Goal: Contribute content: Contribute content

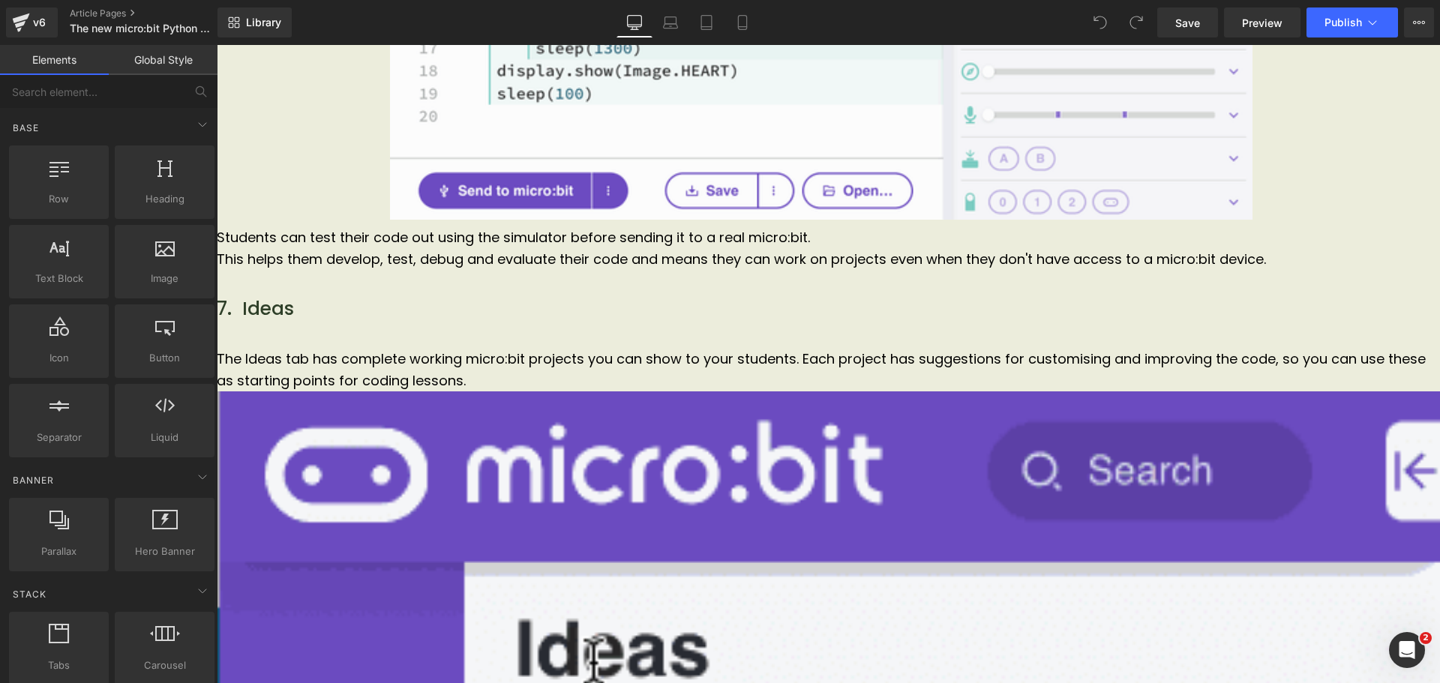
scroll to position [5158, 0]
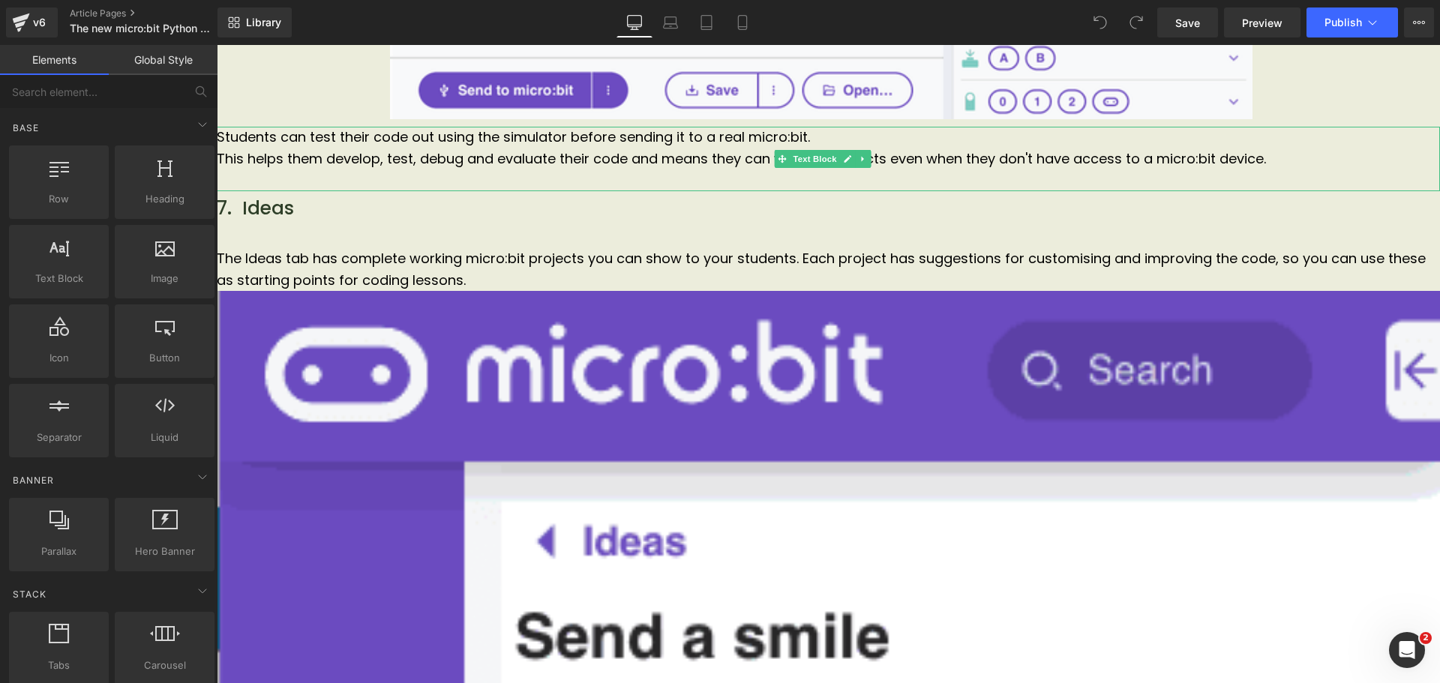
click at [847, 145] on p "Students can test their code out using the simulator before sending it to a rea…" at bounding box center [828, 138] width 1223 height 22
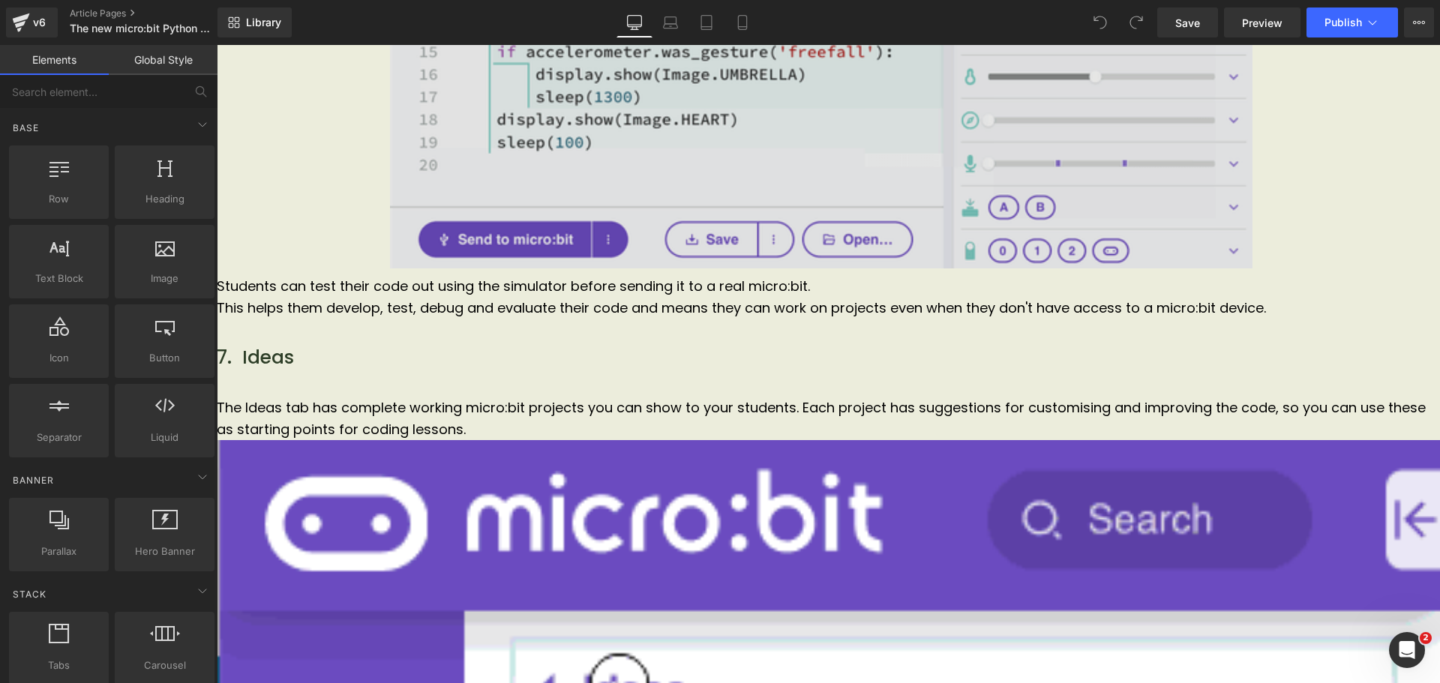
scroll to position [5008, 0]
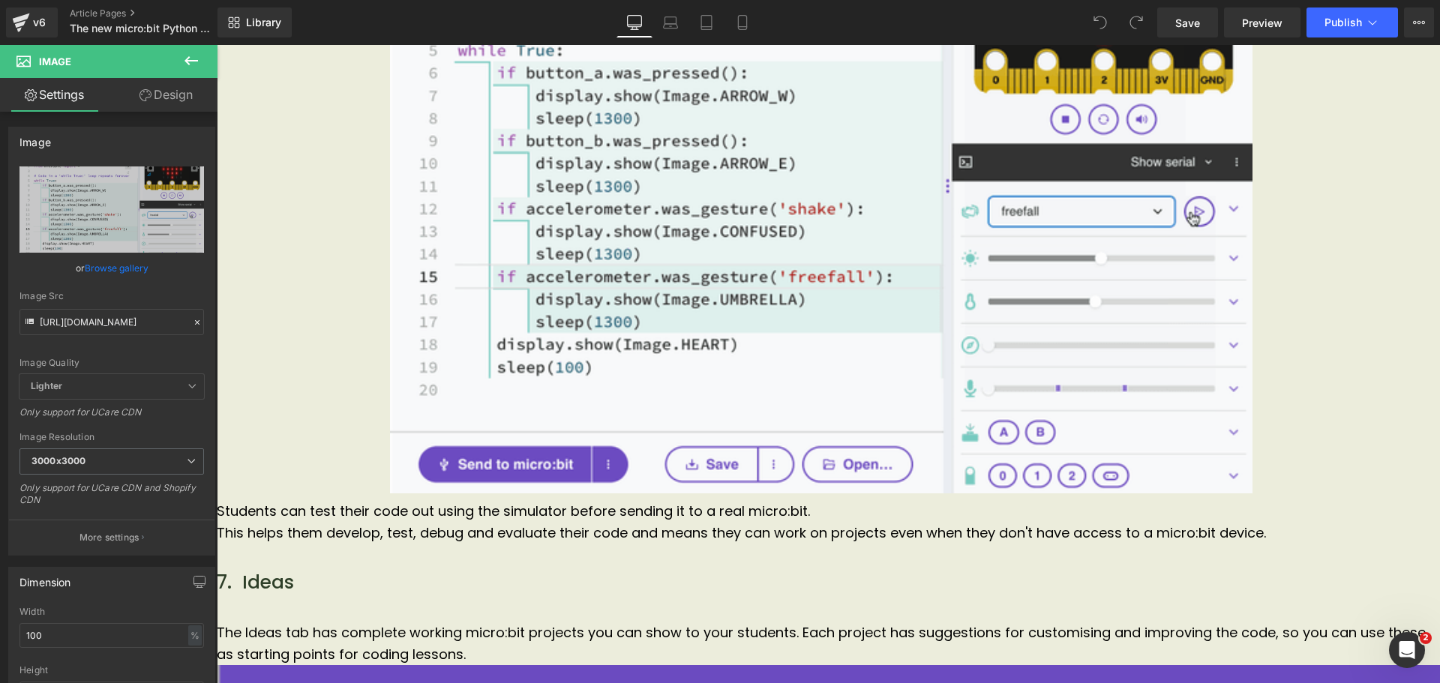
scroll to position [4783, 0]
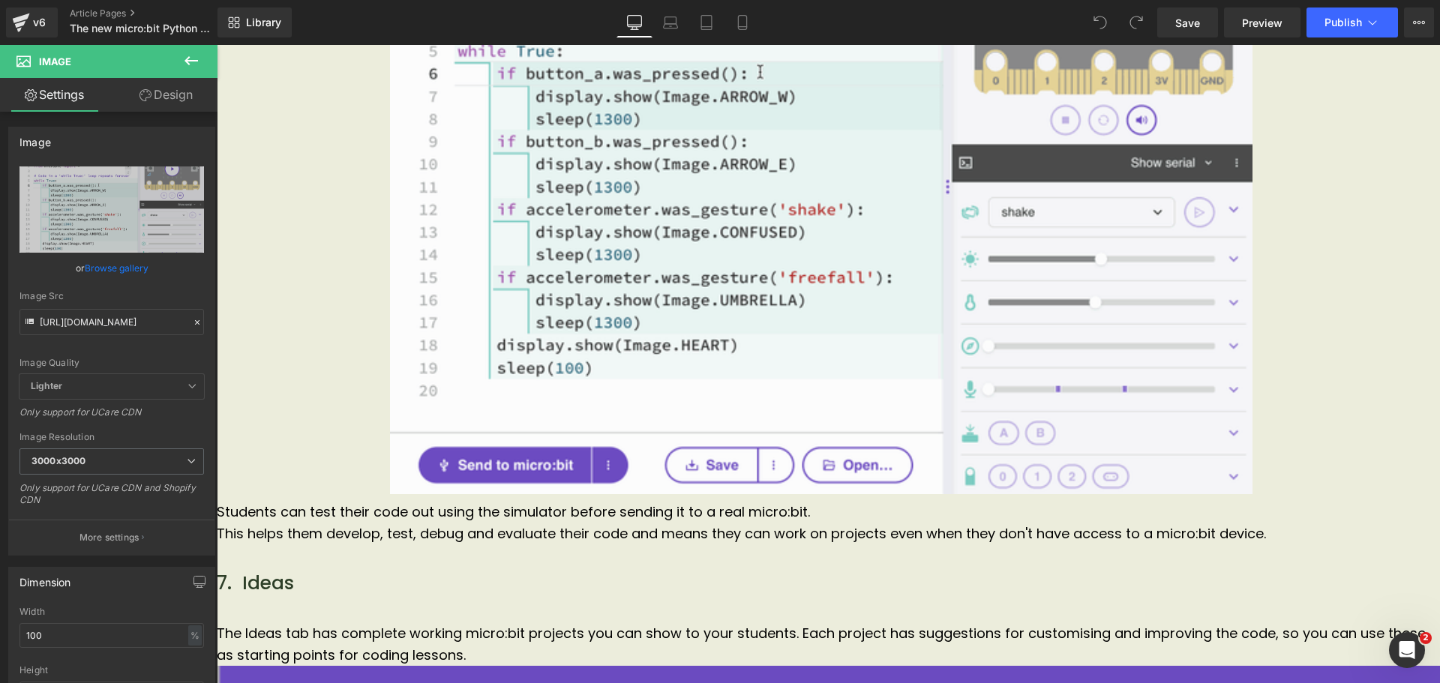
click at [347, 517] on span "Students can test their code out using the simulator before sending it to a rea…" at bounding box center [513, 511] width 593 height 19
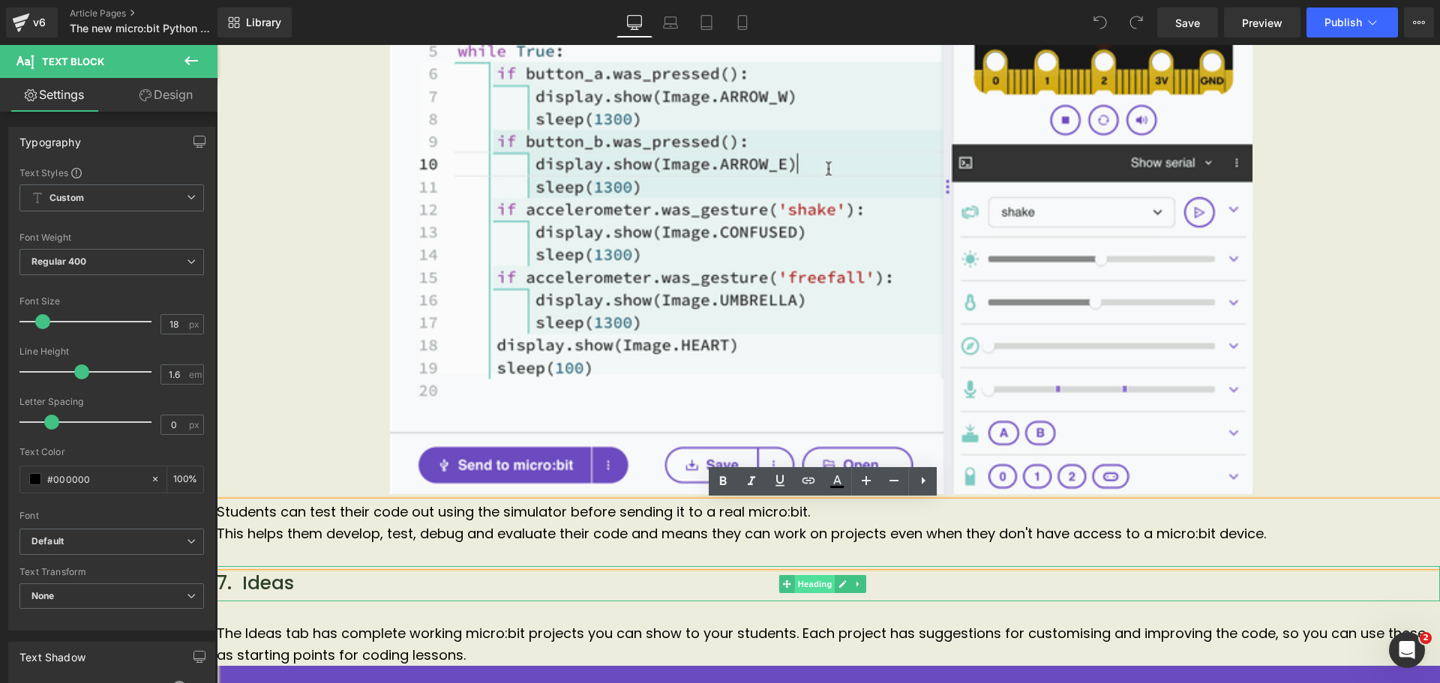
click at [832, 579] on span "Heading" at bounding box center [815, 584] width 40 height 18
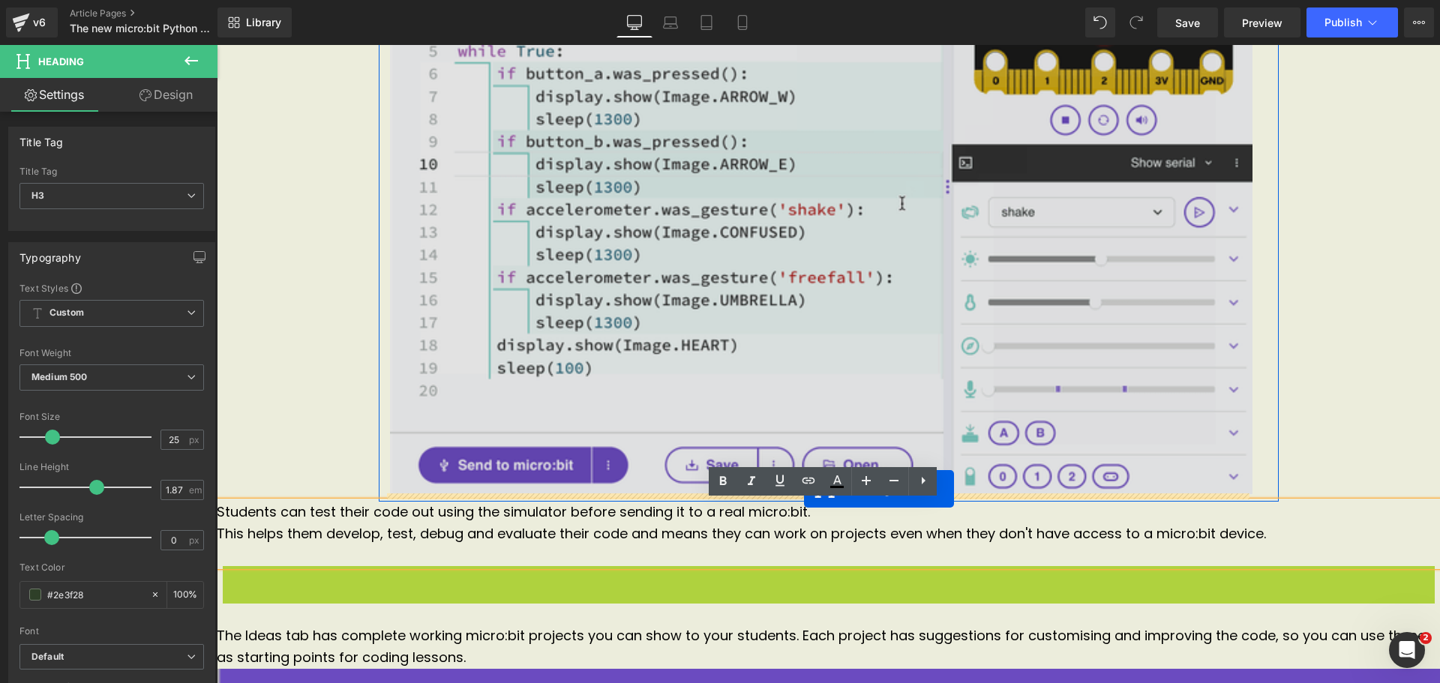
drag, startPoint x: 783, startPoint y: 586, endPoint x: 804, endPoint y: 489, distance: 99.0
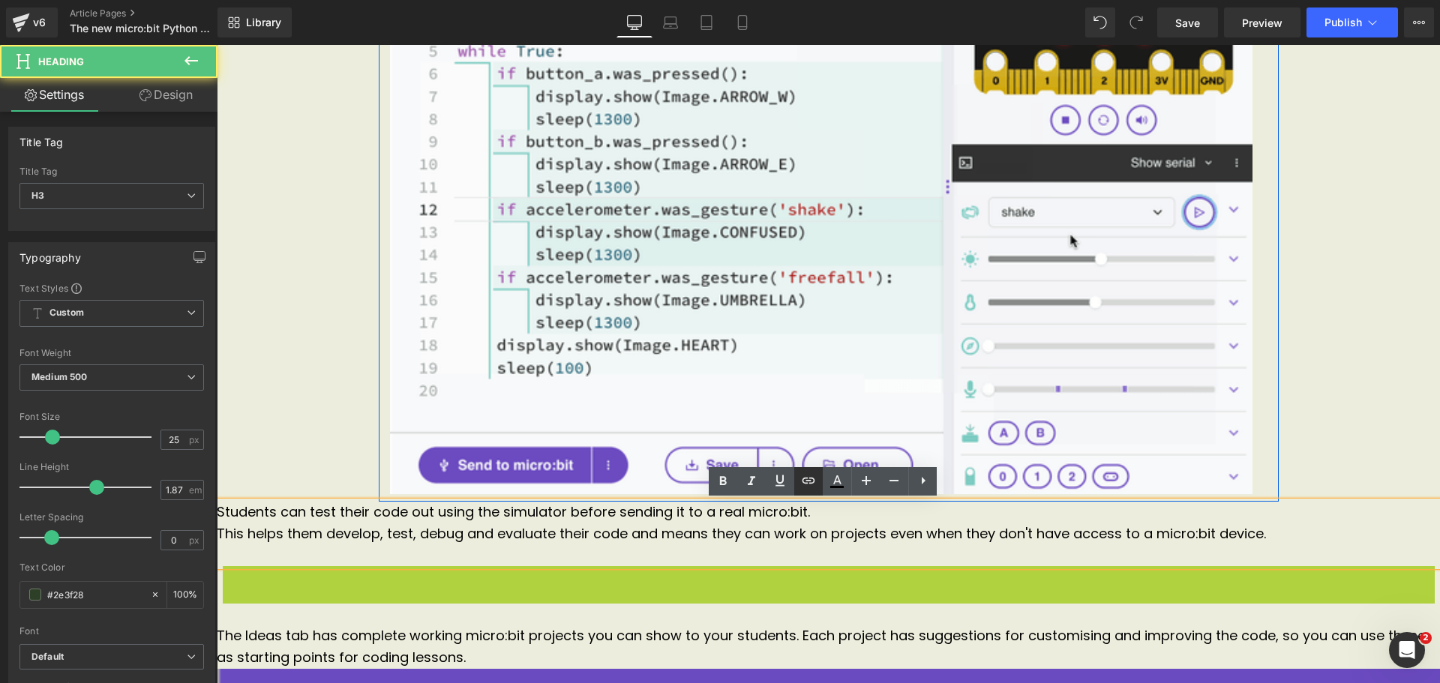
scroll to position [4819, 0]
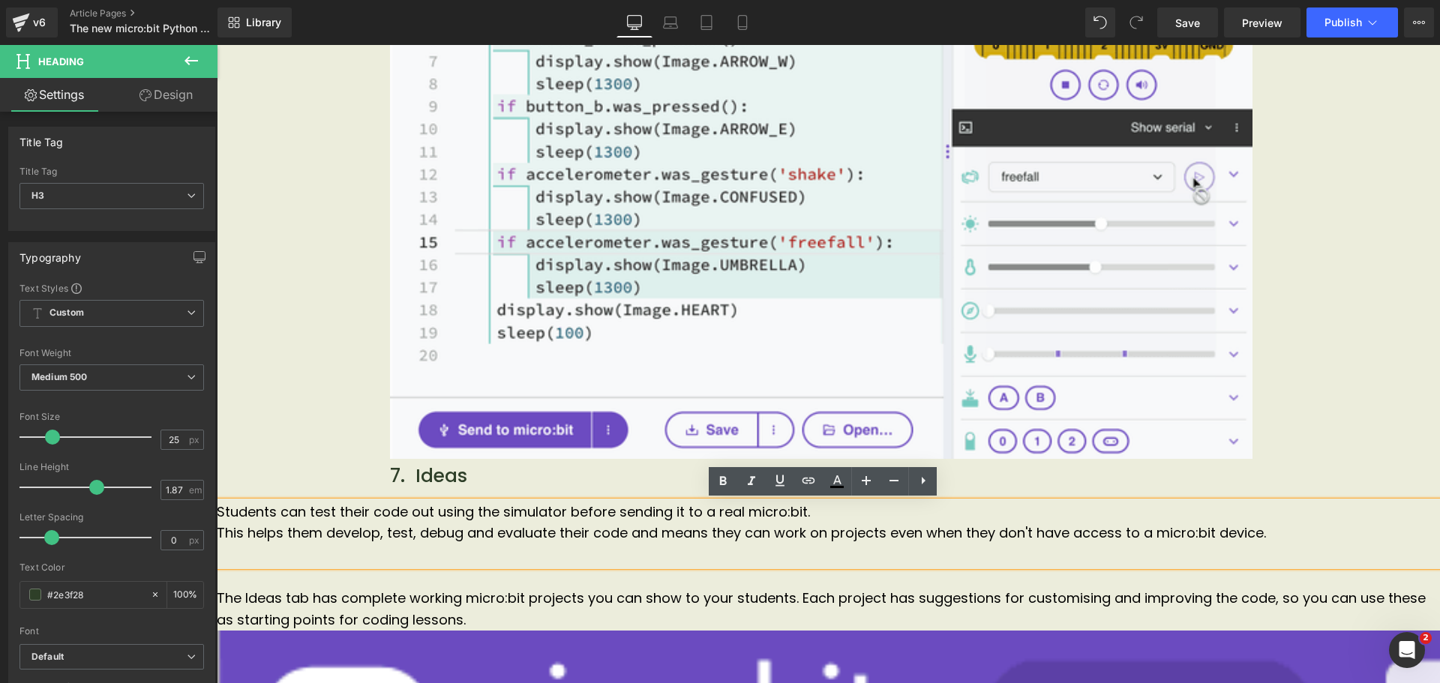
click at [463, 559] on p at bounding box center [828, 555] width 1223 height 22
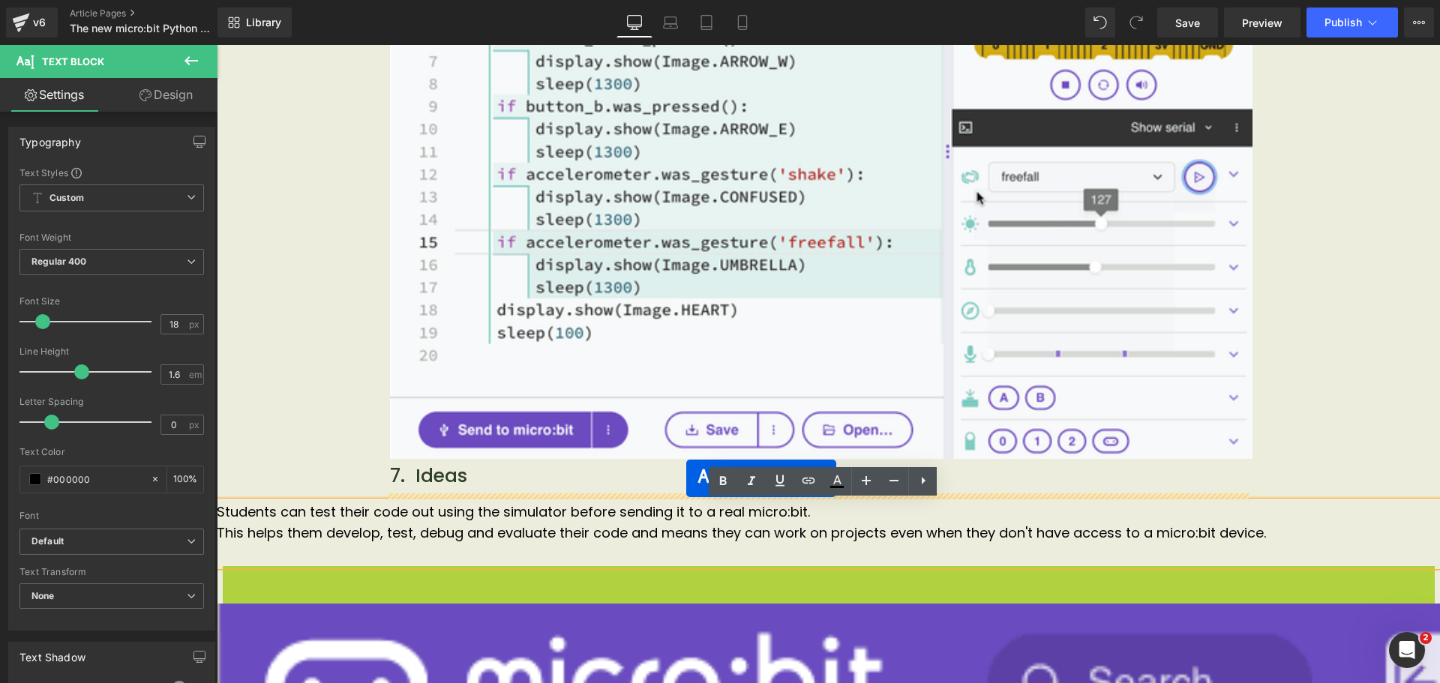
drag, startPoint x: 782, startPoint y: 598, endPoint x: 686, endPoint y: 478, distance: 153.6
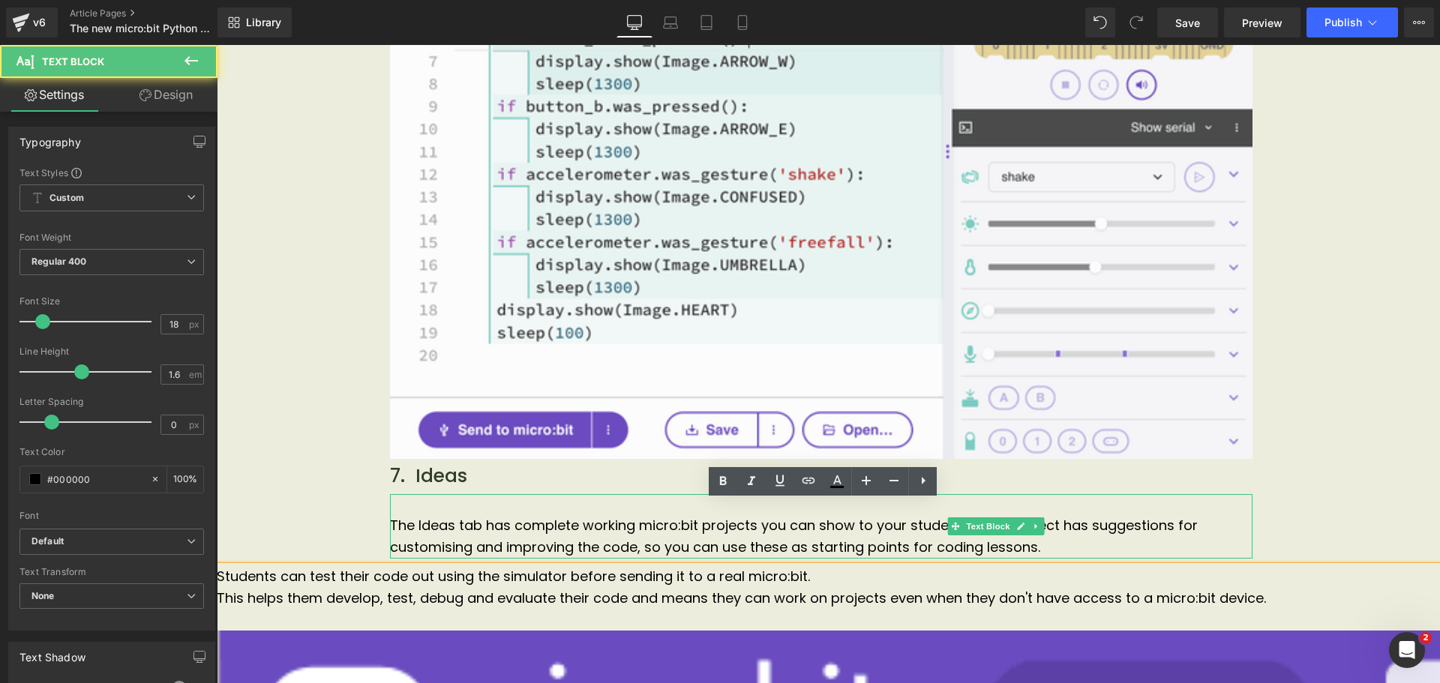
scroll to position [4883, 0]
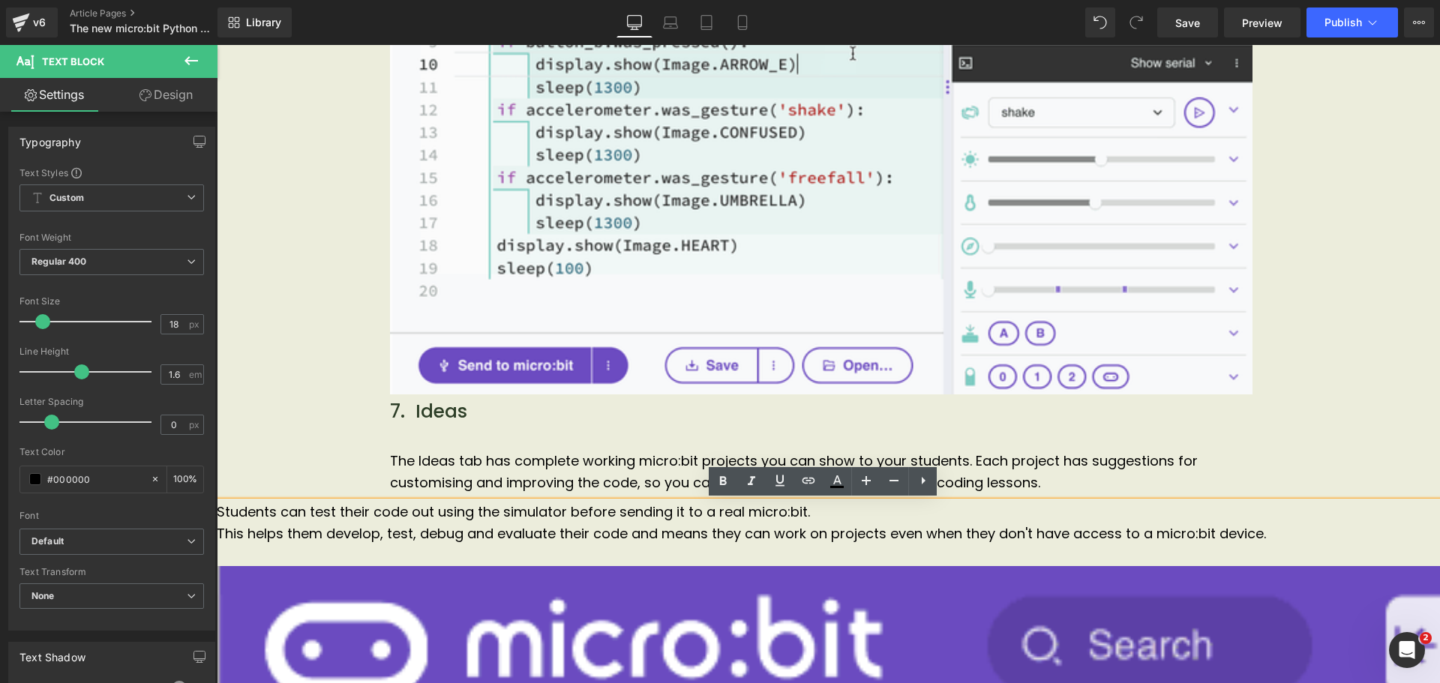
click at [535, 548] on p at bounding box center [828, 556] width 1223 height 22
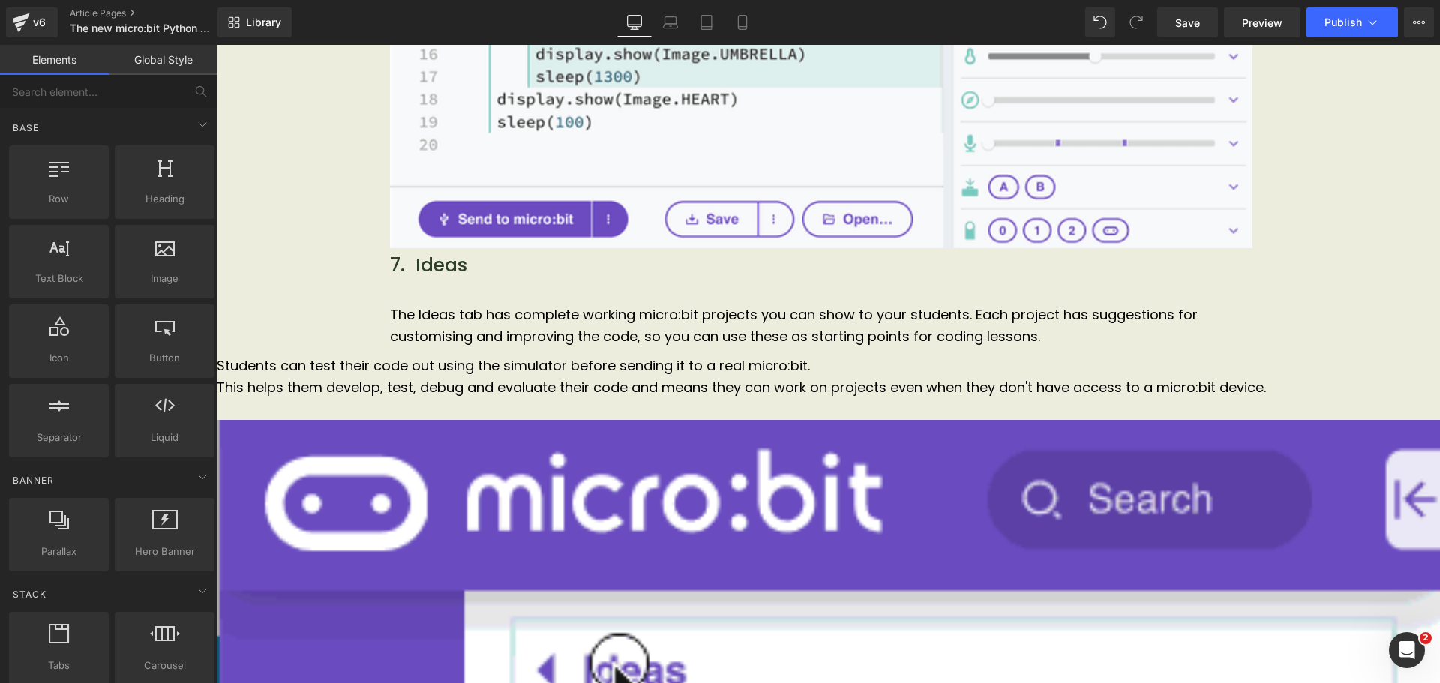
click at [331, 355] on div "Students can test their code out using the simulator before sending it to a rea…" at bounding box center [828, 387] width 1223 height 64
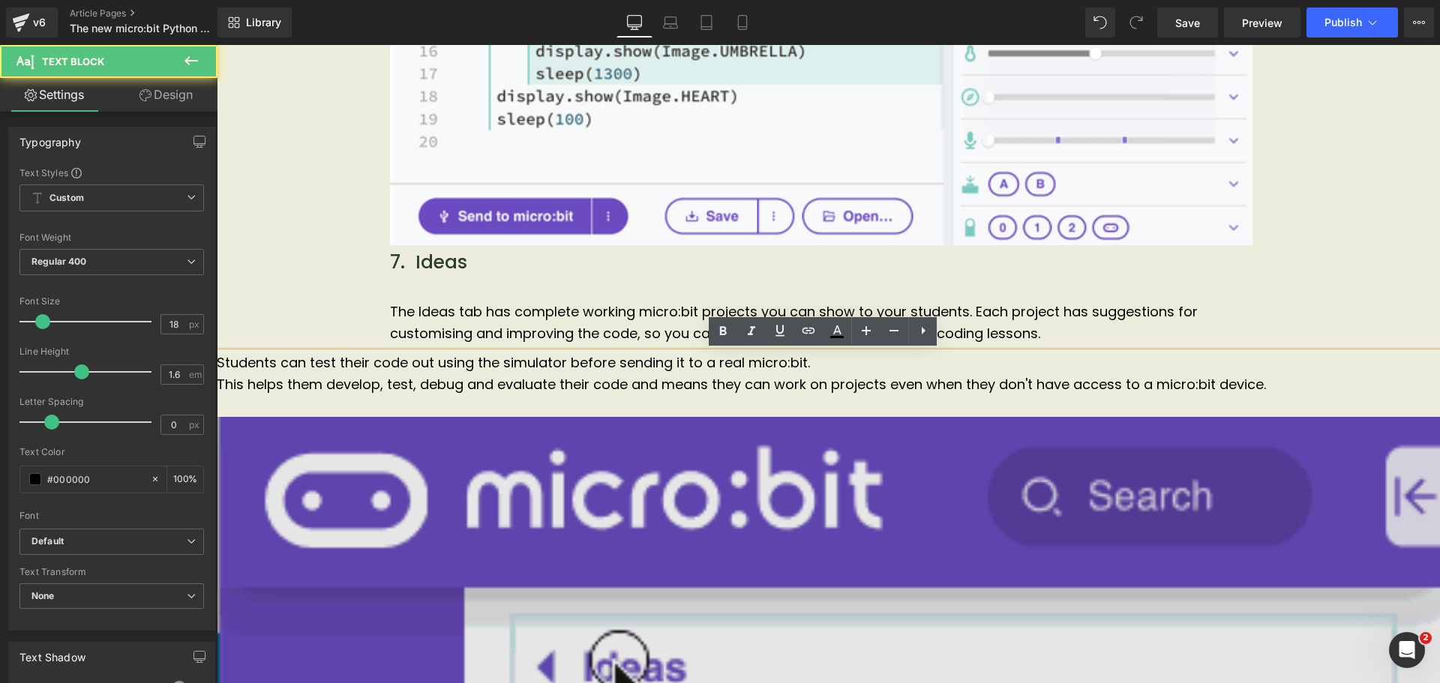
scroll to position [5033, 0]
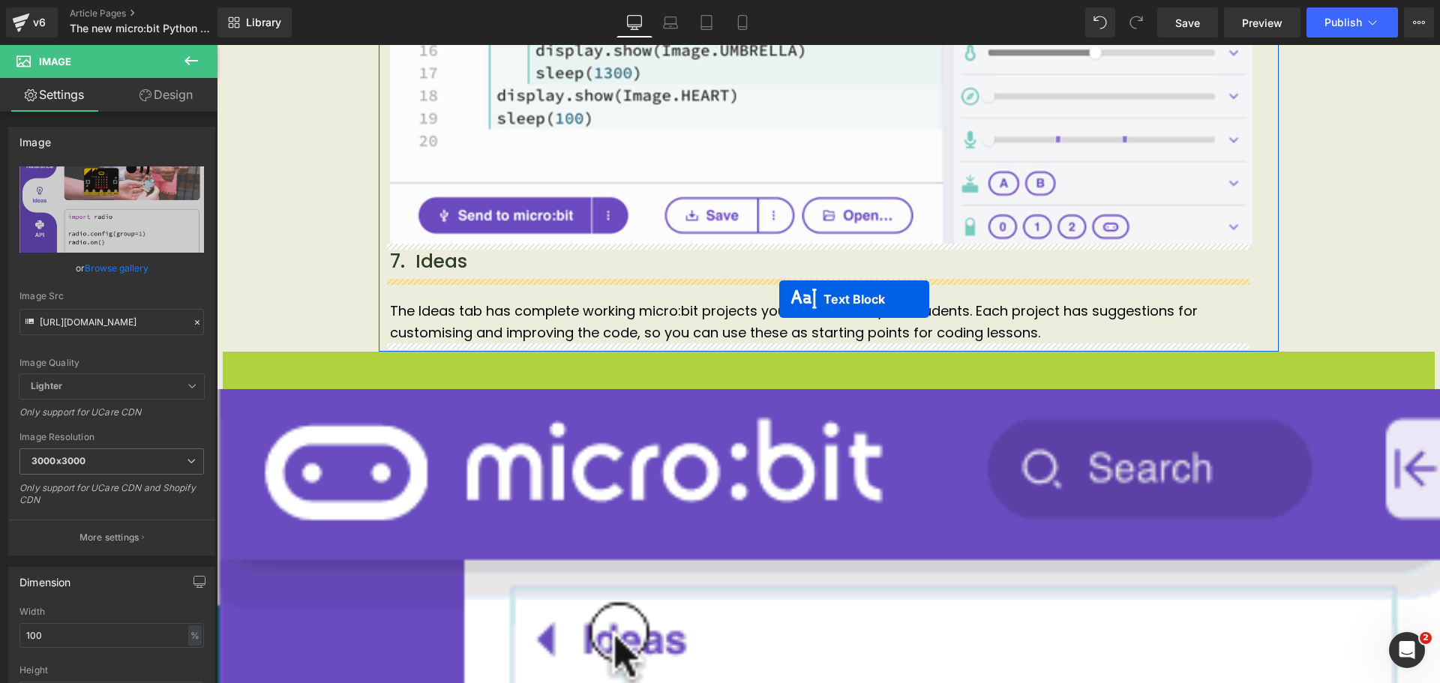
drag, startPoint x: 784, startPoint y: 385, endPoint x: 779, endPoint y: 299, distance: 86.4
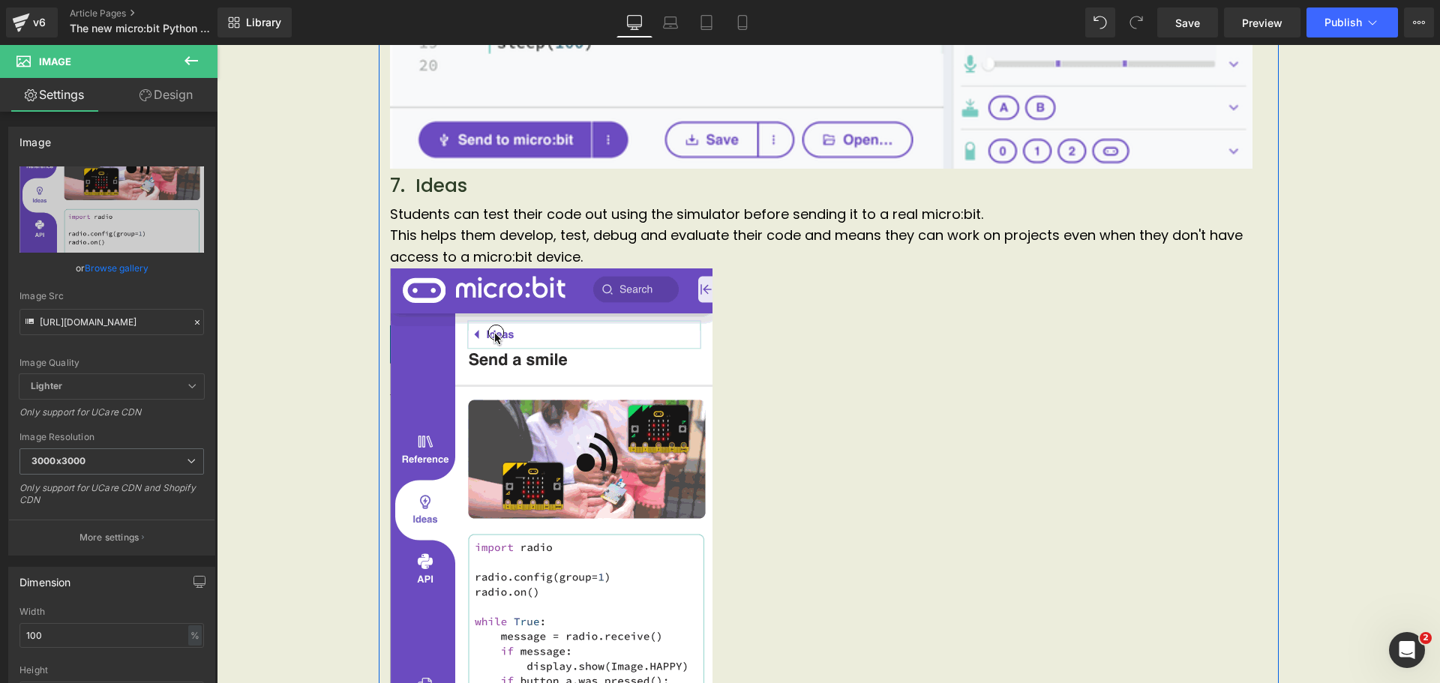
scroll to position [5108, 0]
click at [827, 374] on p at bounding box center [821, 535] width 862 height 533
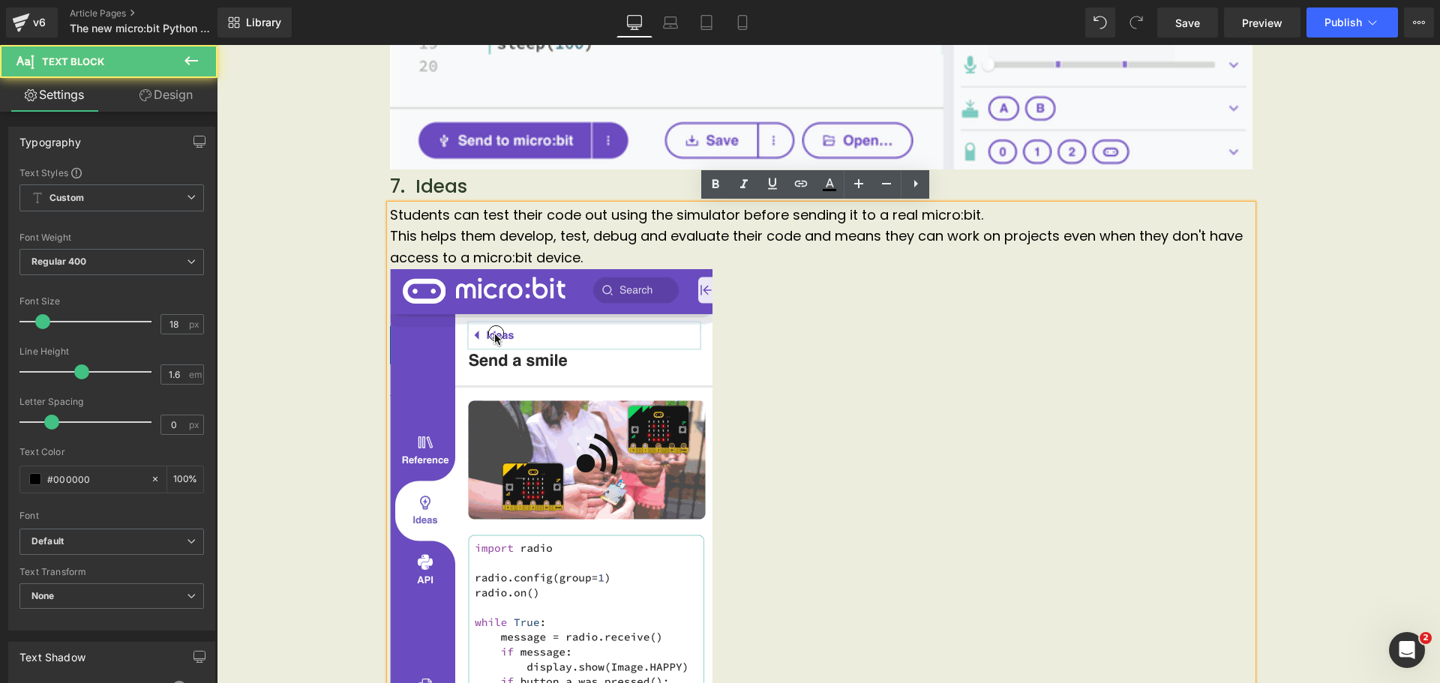
click at [567, 344] on img at bounding box center [551, 535] width 322 height 533
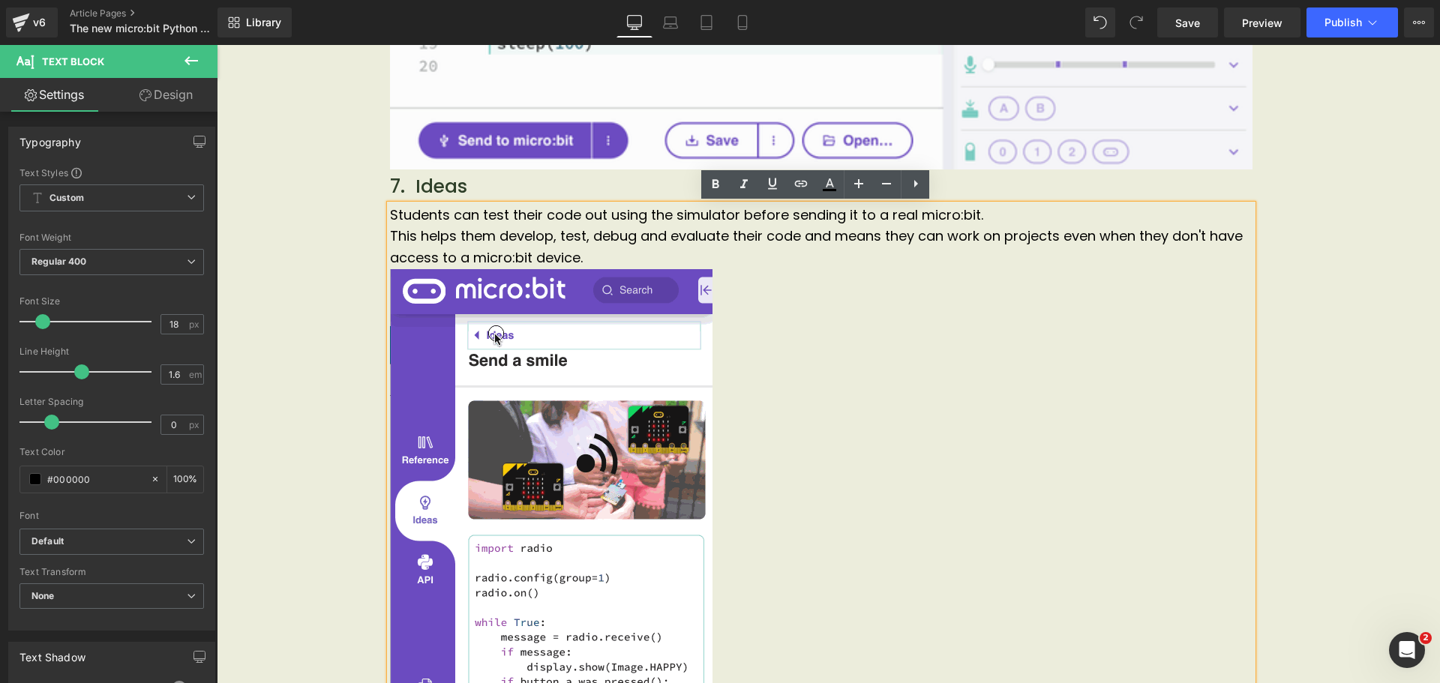
click at [399, 280] on img at bounding box center [551, 535] width 322 height 533
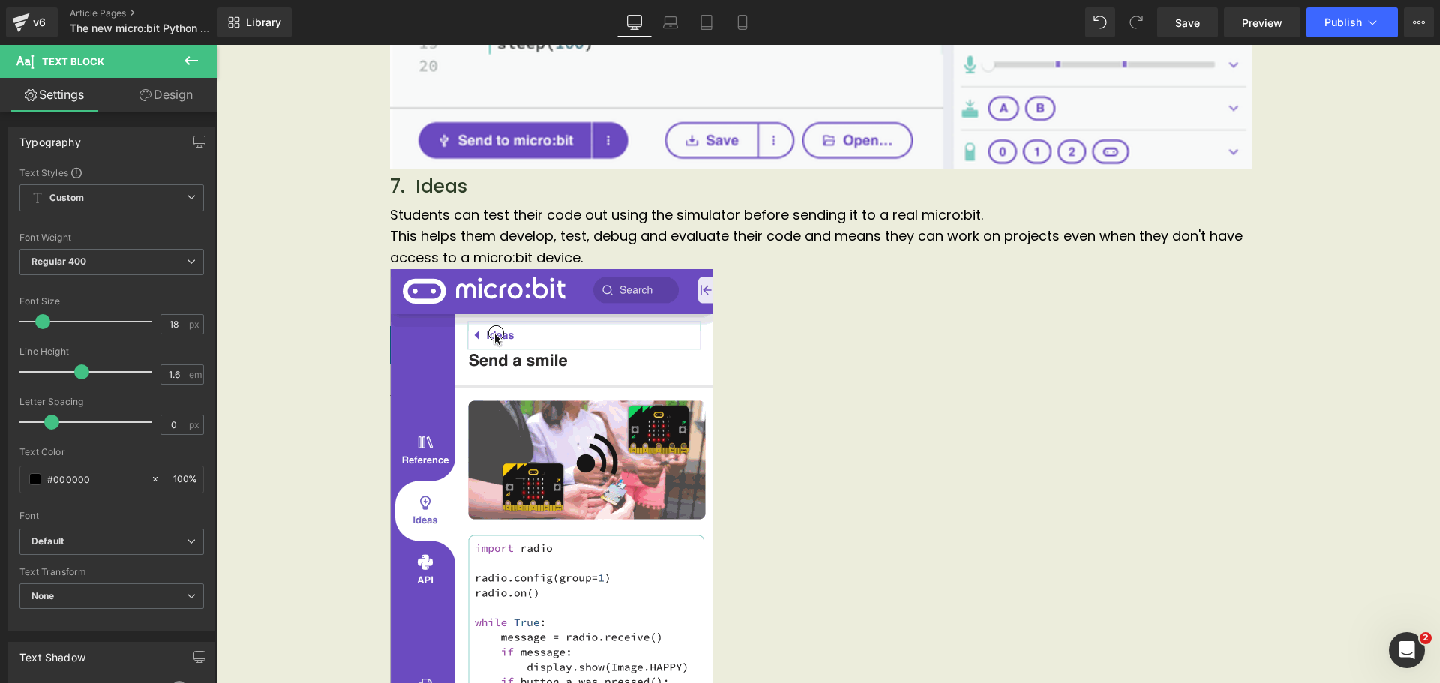
click at [195, 61] on icon at bounding box center [190, 60] width 13 height 9
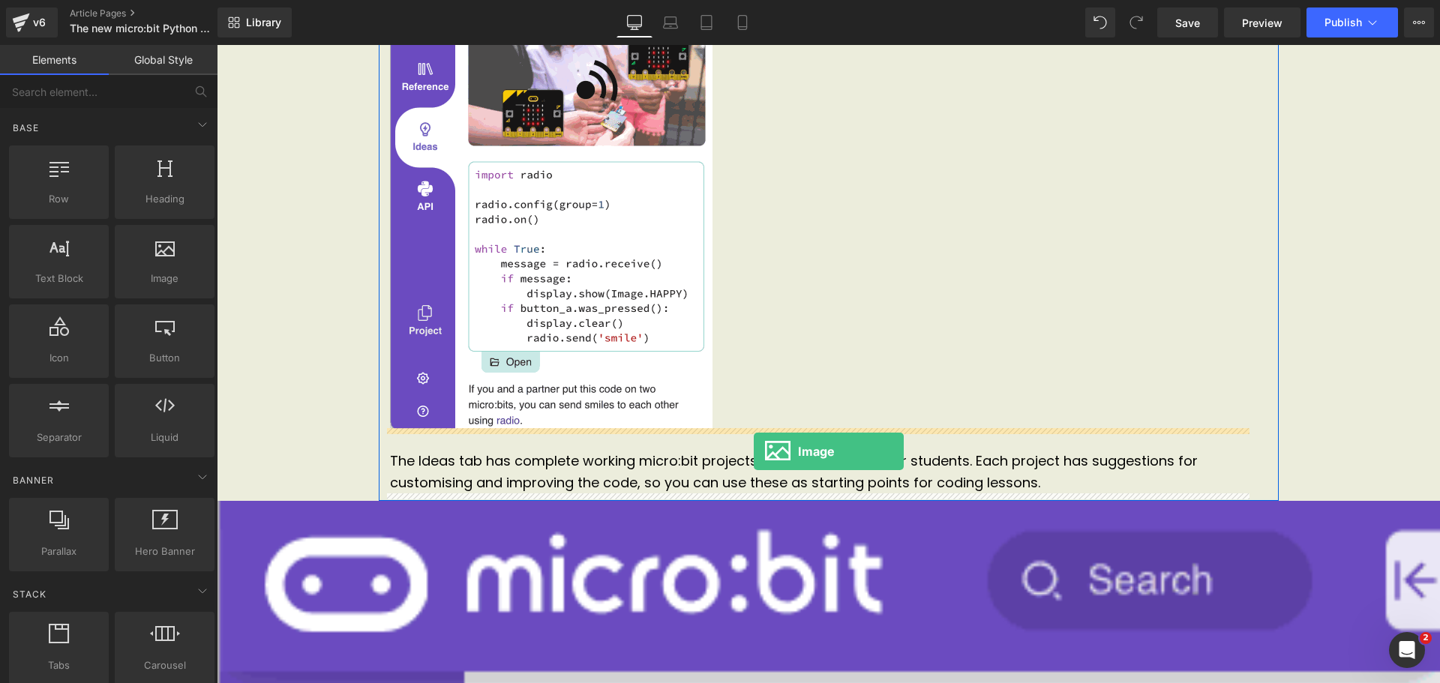
scroll to position [5482, 0]
drag, startPoint x: 369, startPoint y: 296, endPoint x: 753, endPoint y: 449, distance: 413.3
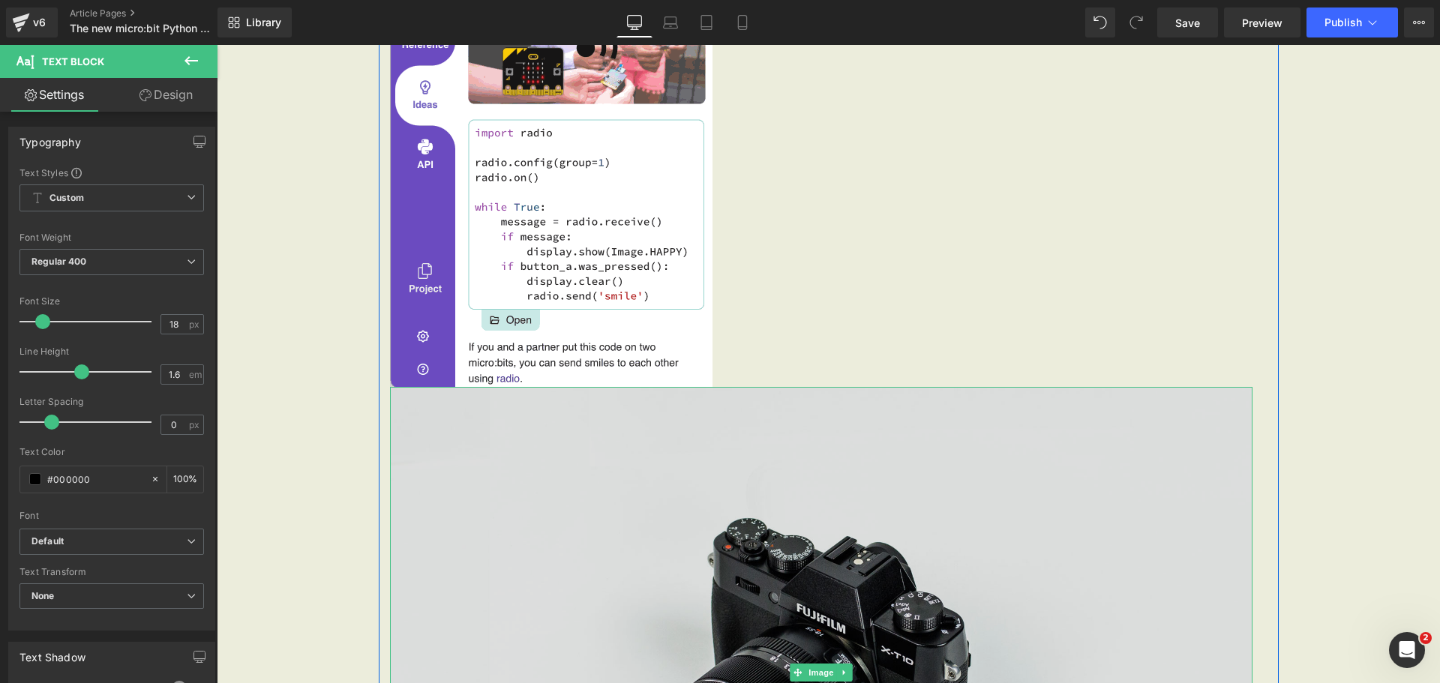
click at [775, 437] on img at bounding box center [821, 672] width 862 height 571
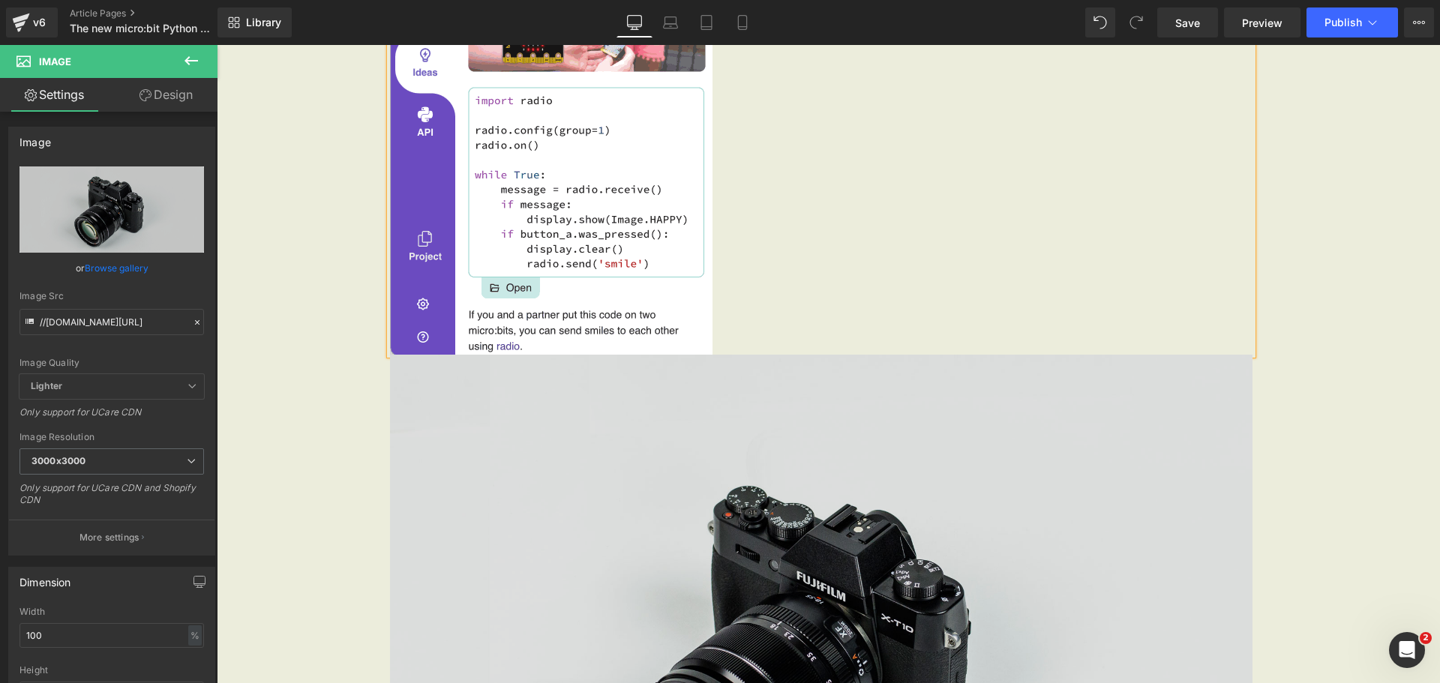
scroll to position [5557, 0]
click at [1037, 421] on img at bounding box center [821, 639] width 862 height 571
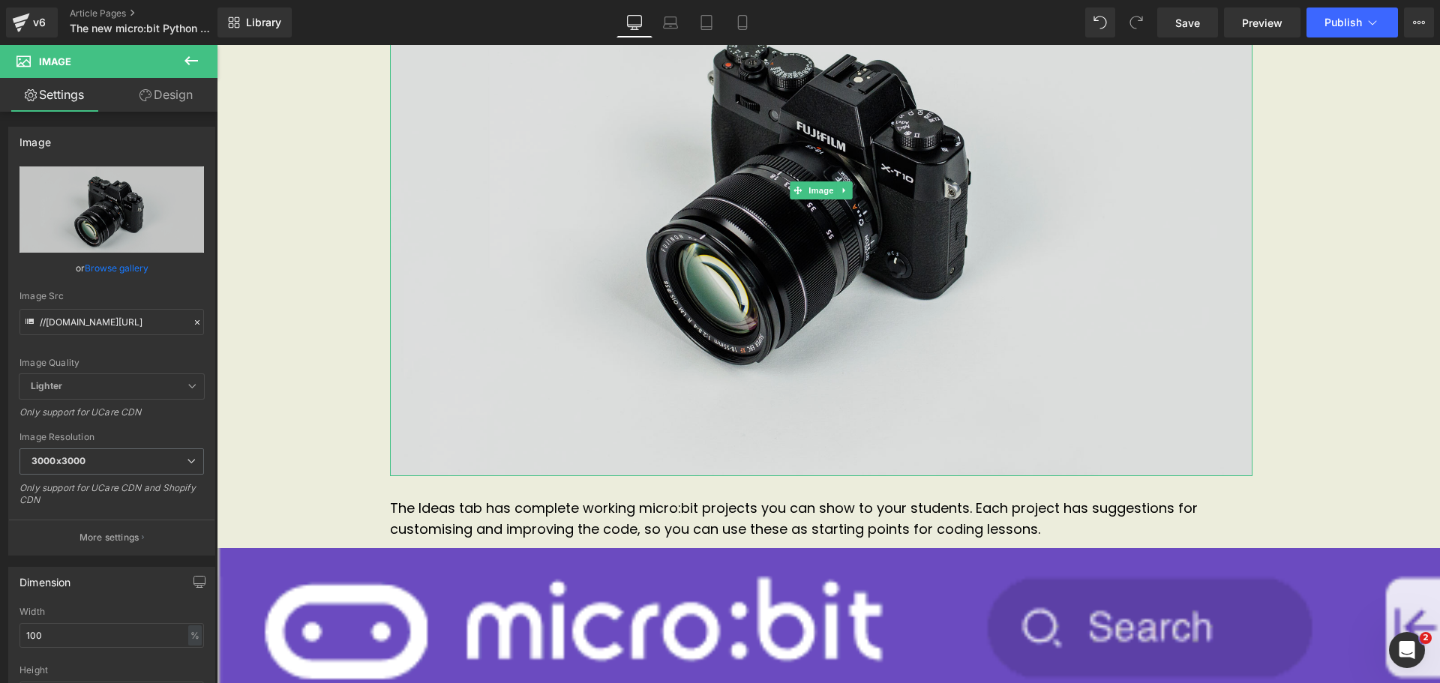
scroll to position [6006, 0]
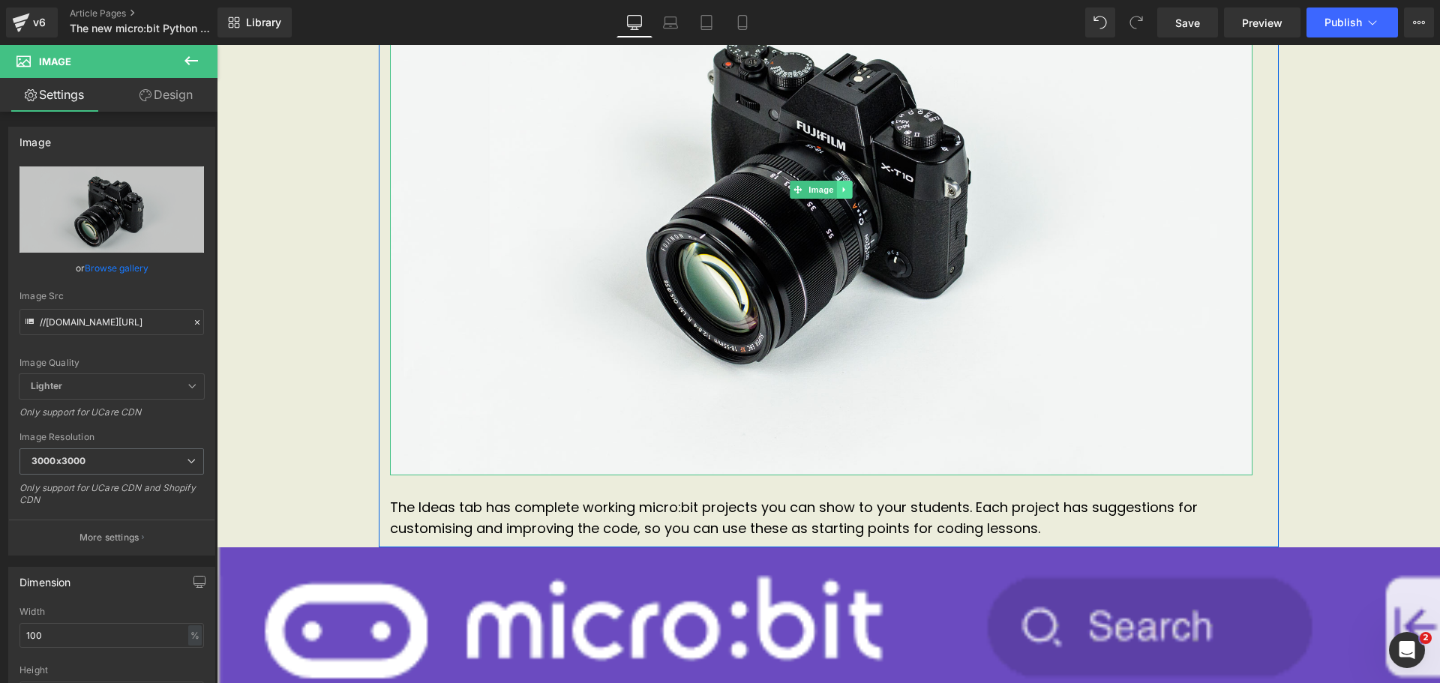
click at [836, 181] on div "Image" at bounding box center [821, 189] width 862 height 571
click at [838, 194] on link at bounding box center [844, 190] width 16 height 18
click at [846, 195] on link at bounding box center [852, 190] width 16 height 18
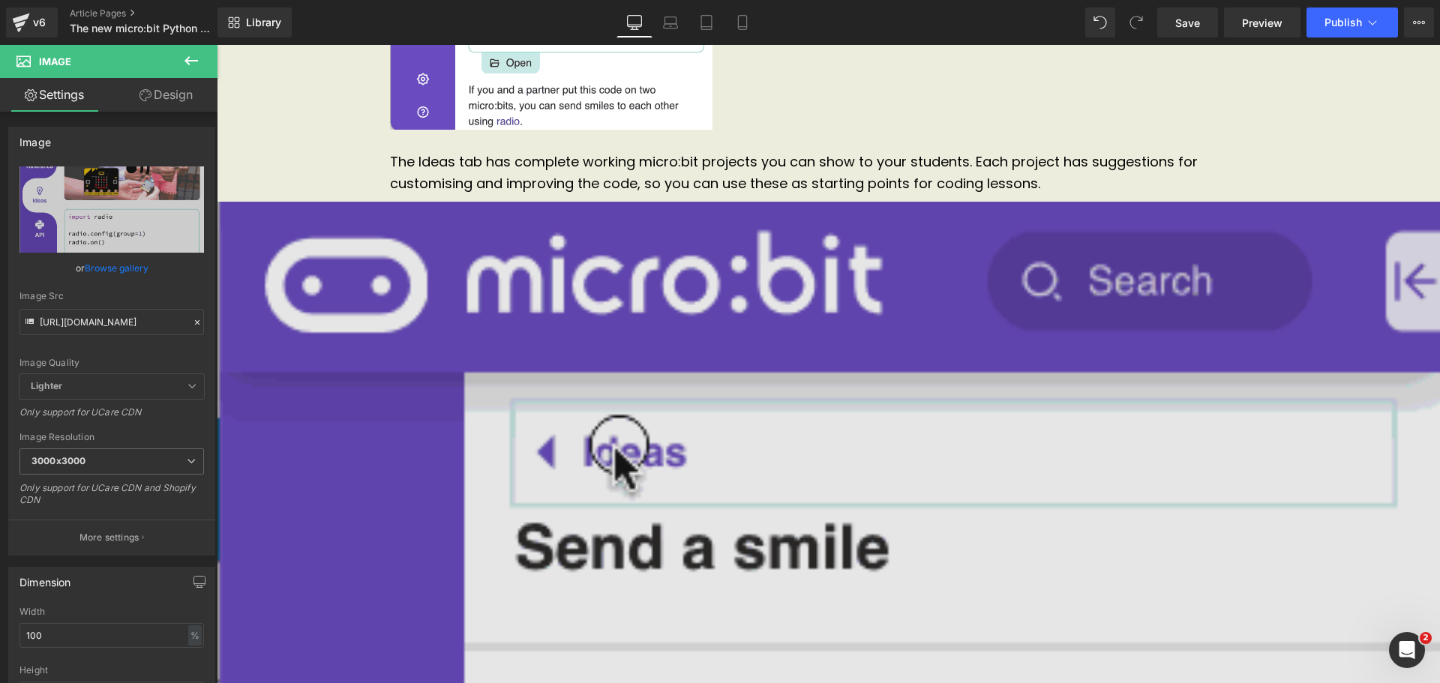
scroll to position [5782, 0]
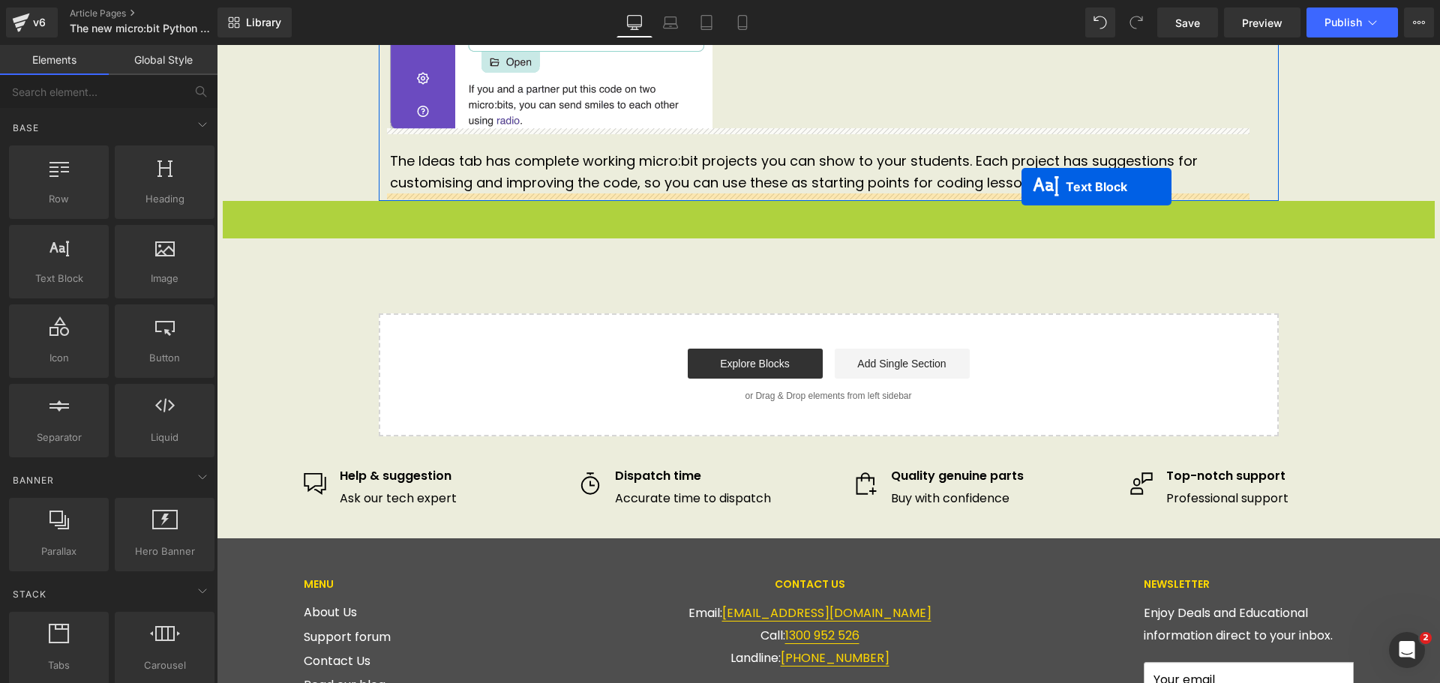
drag, startPoint x: 779, startPoint y: 235, endPoint x: 1021, endPoint y: 187, distance: 246.9
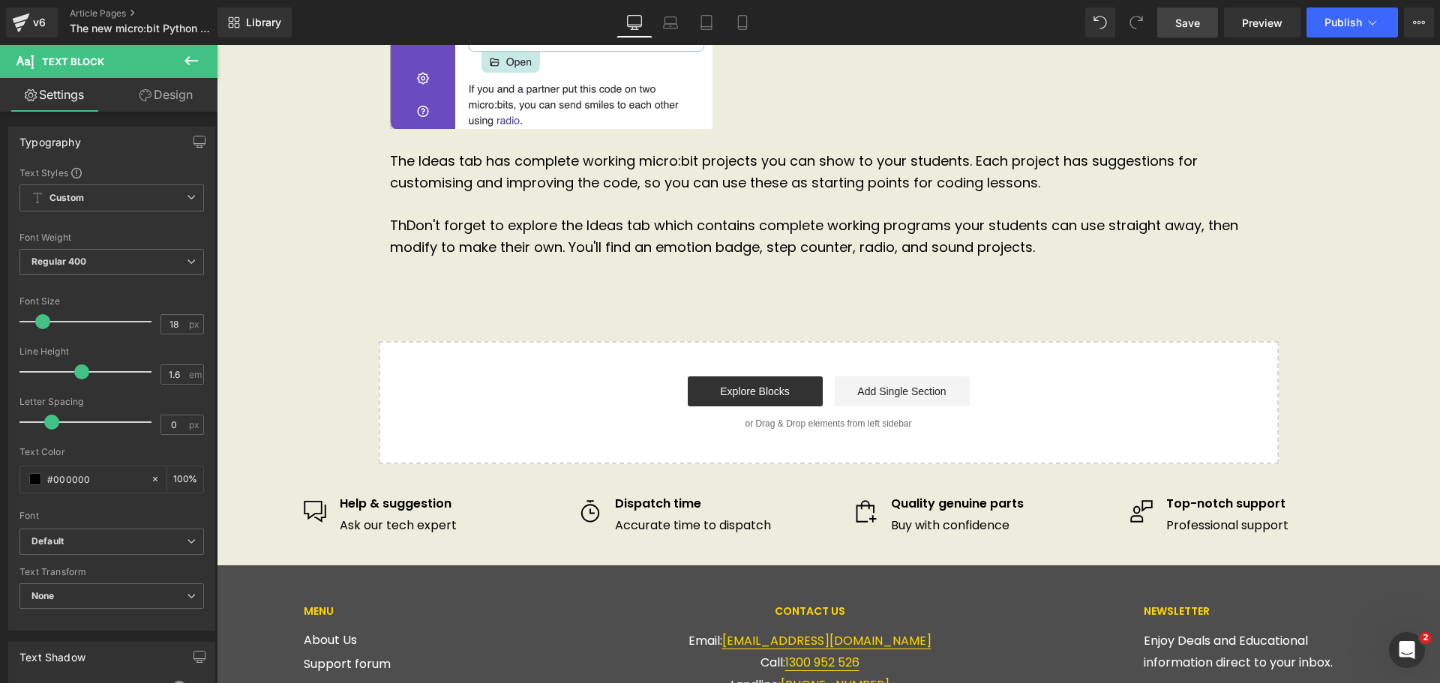
click at [1180, 25] on span "Save" at bounding box center [1187, 23] width 25 height 16
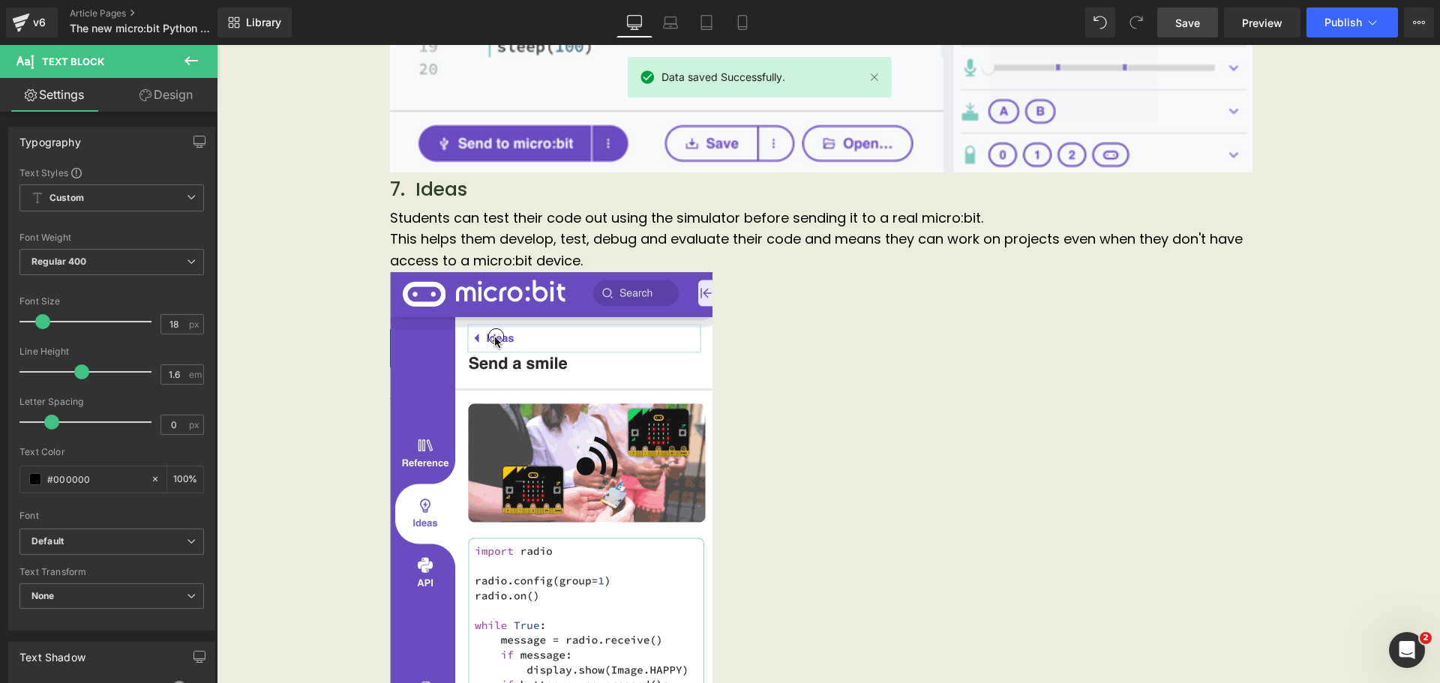
scroll to position [5106, 0]
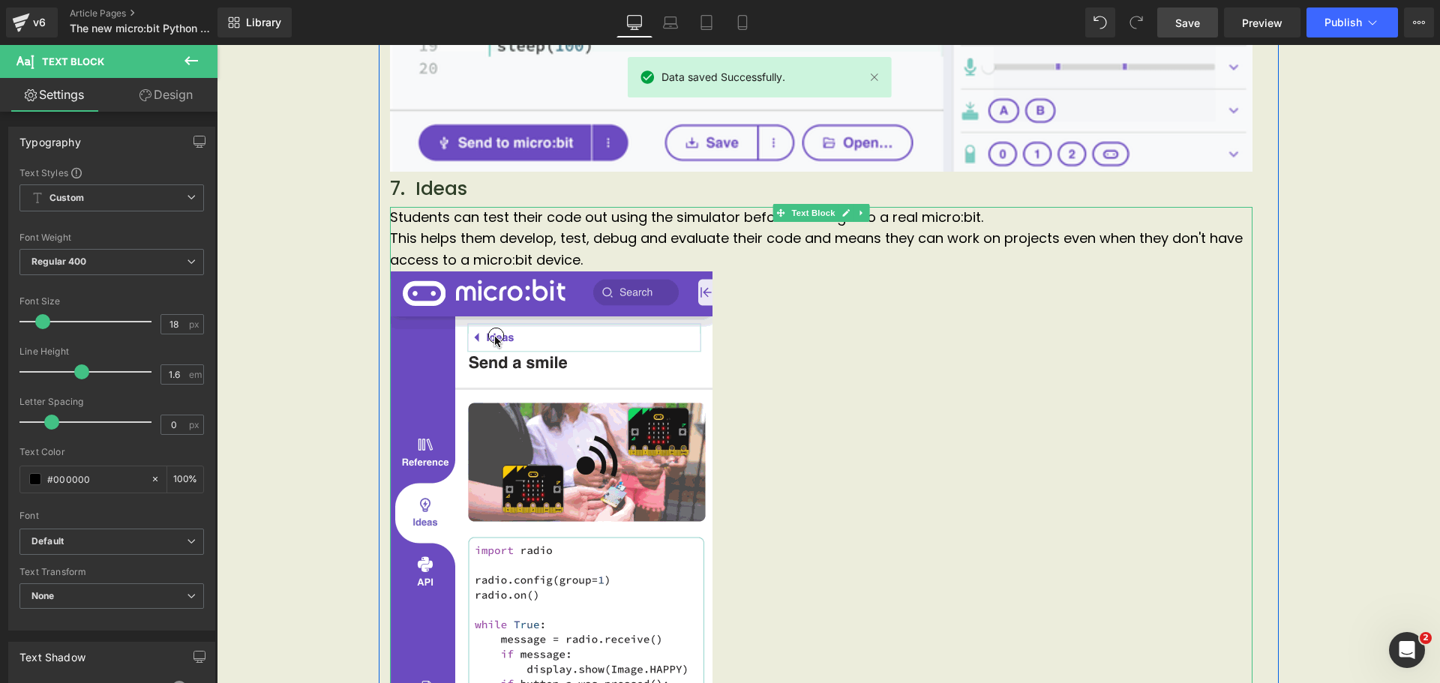
click at [990, 217] on p "Students can test their code out using the simulator before sending it to a rea…" at bounding box center [821, 218] width 862 height 22
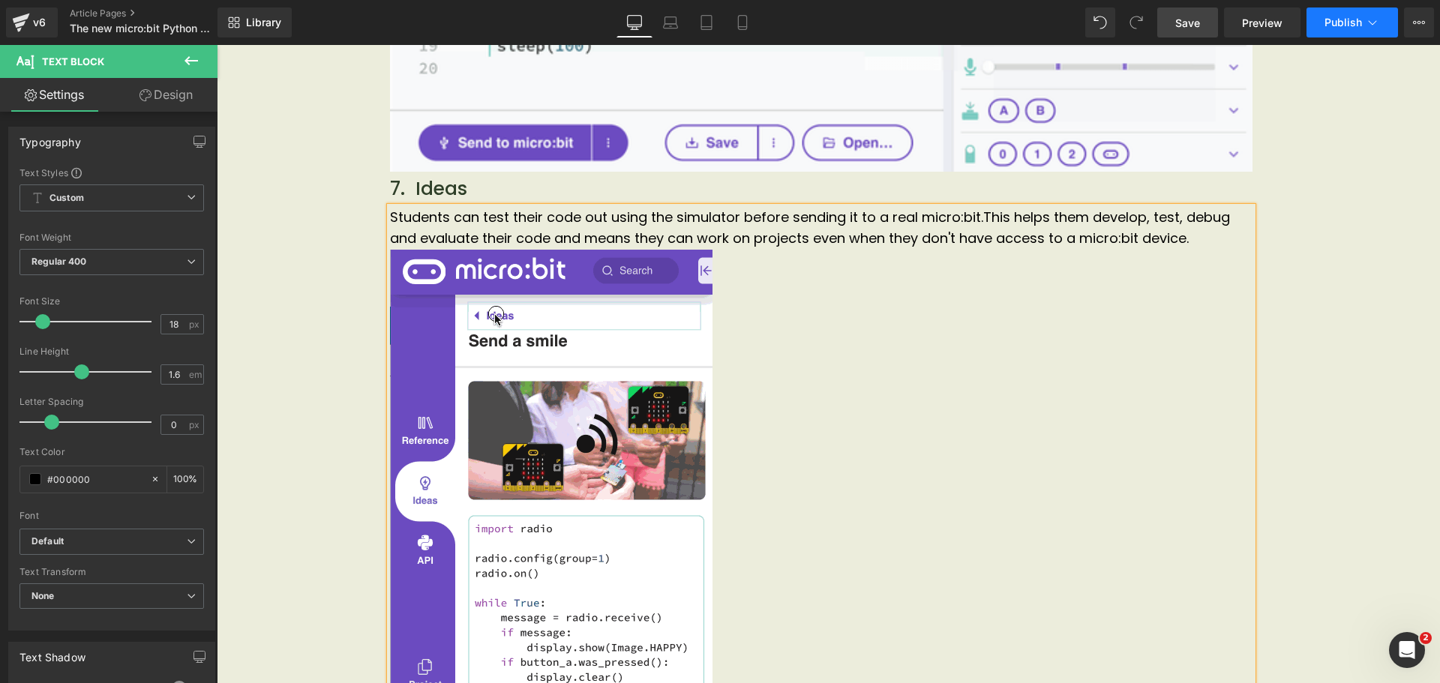
click at [1360, 28] on span "Publish" at bounding box center [1342, 22] width 37 height 12
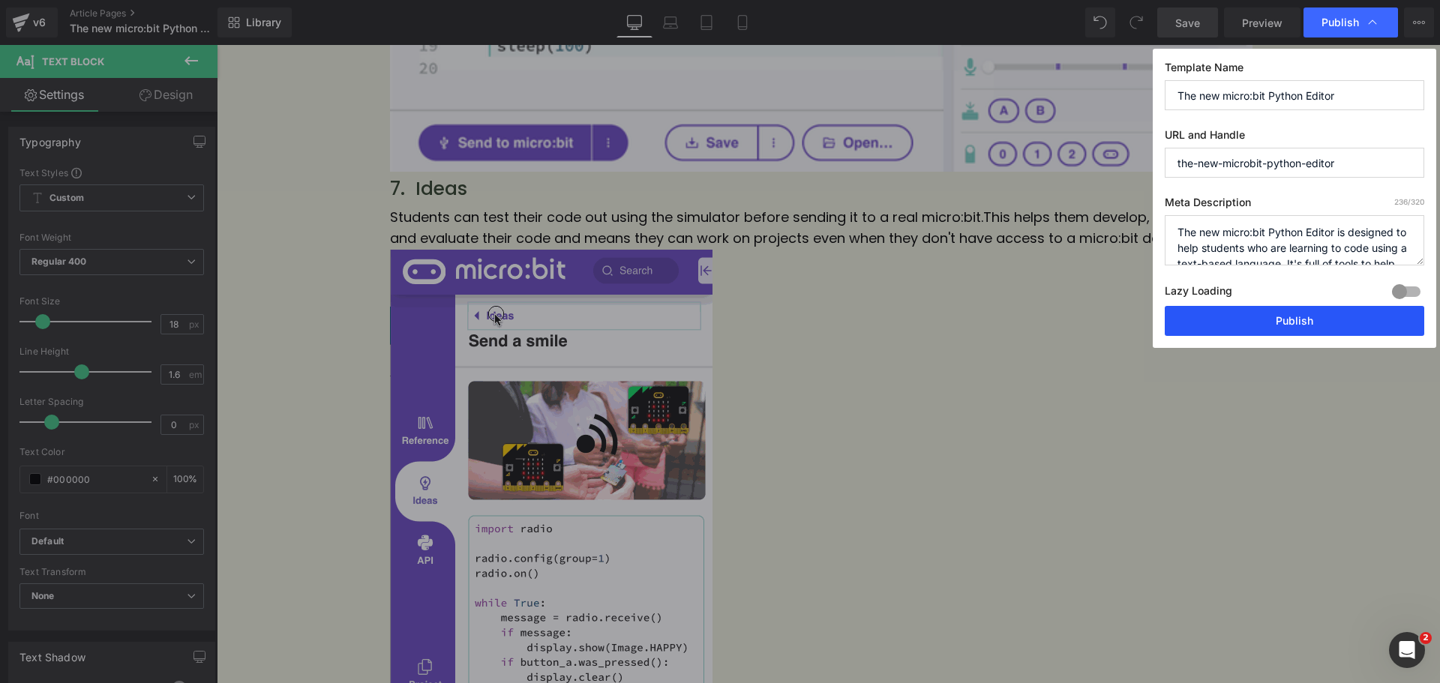
click at [1294, 328] on button "Publish" at bounding box center [1294, 321] width 259 height 30
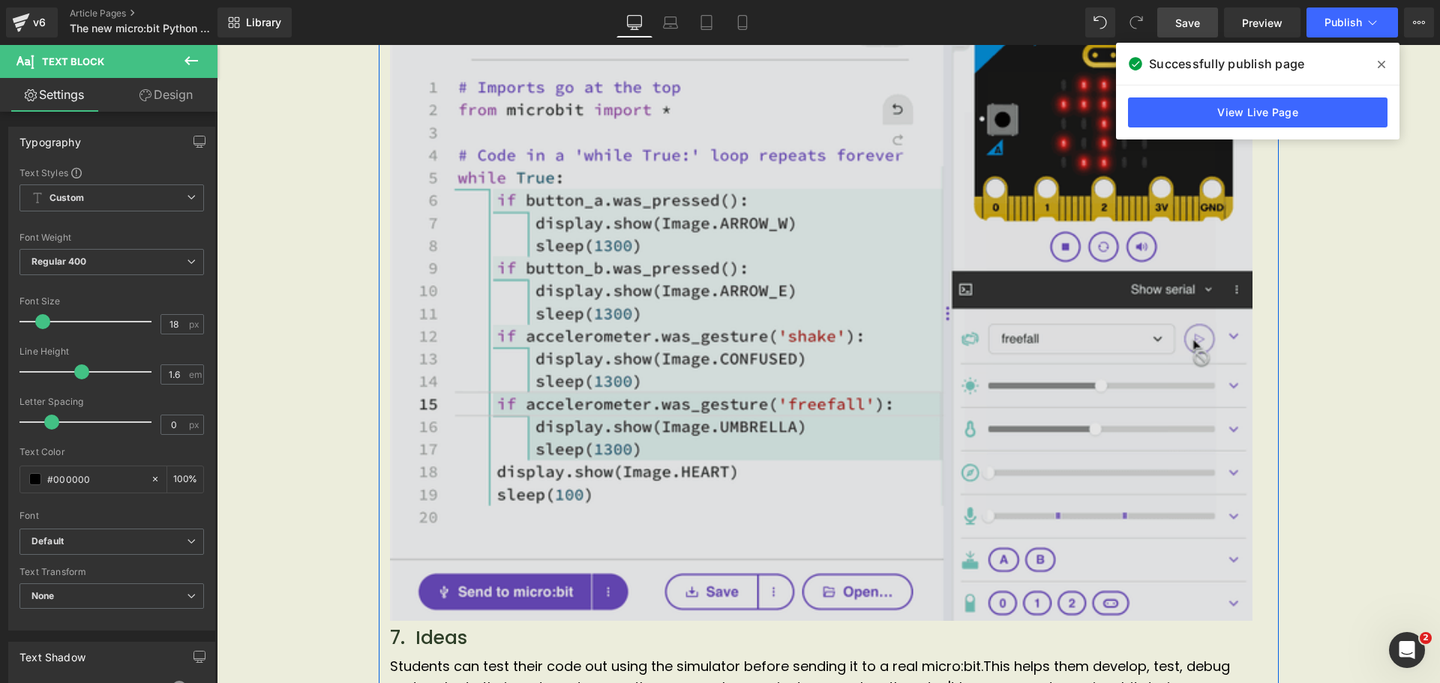
scroll to position [4656, 0]
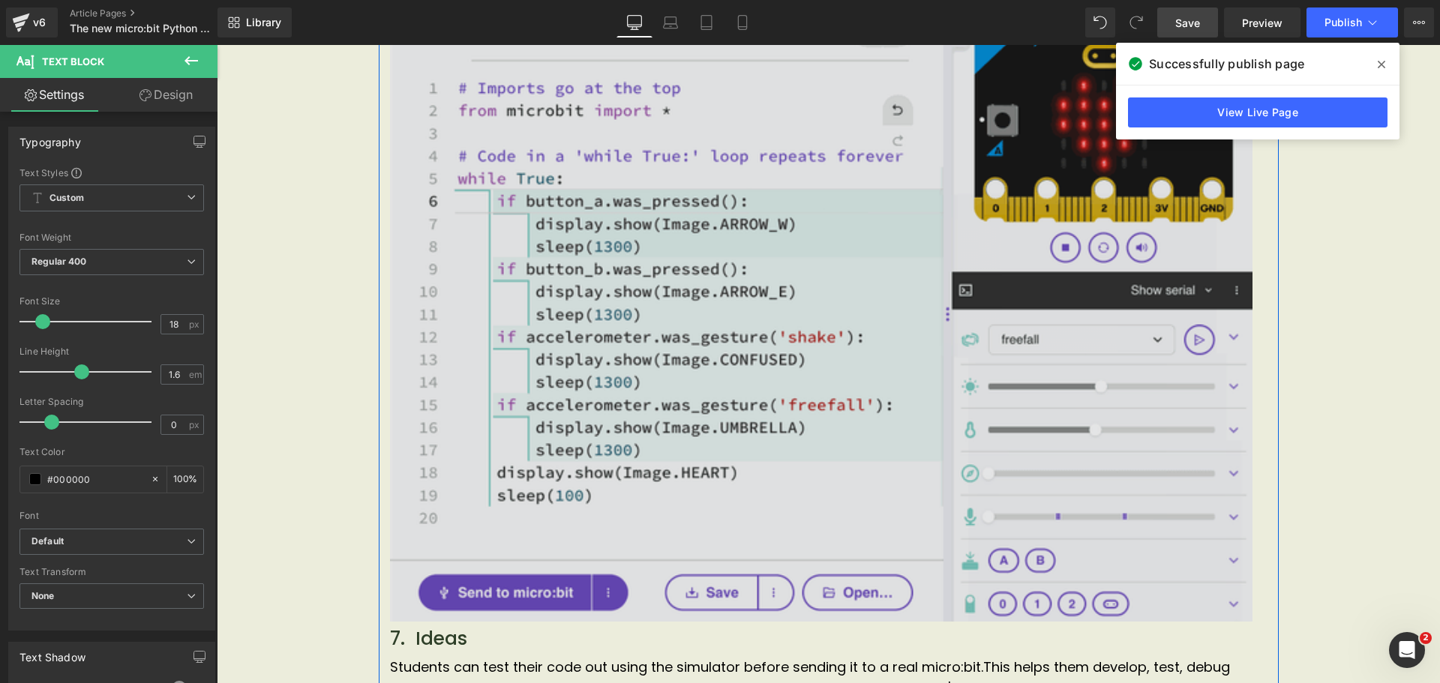
click at [995, 449] on img at bounding box center [821, 314] width 862 height 616
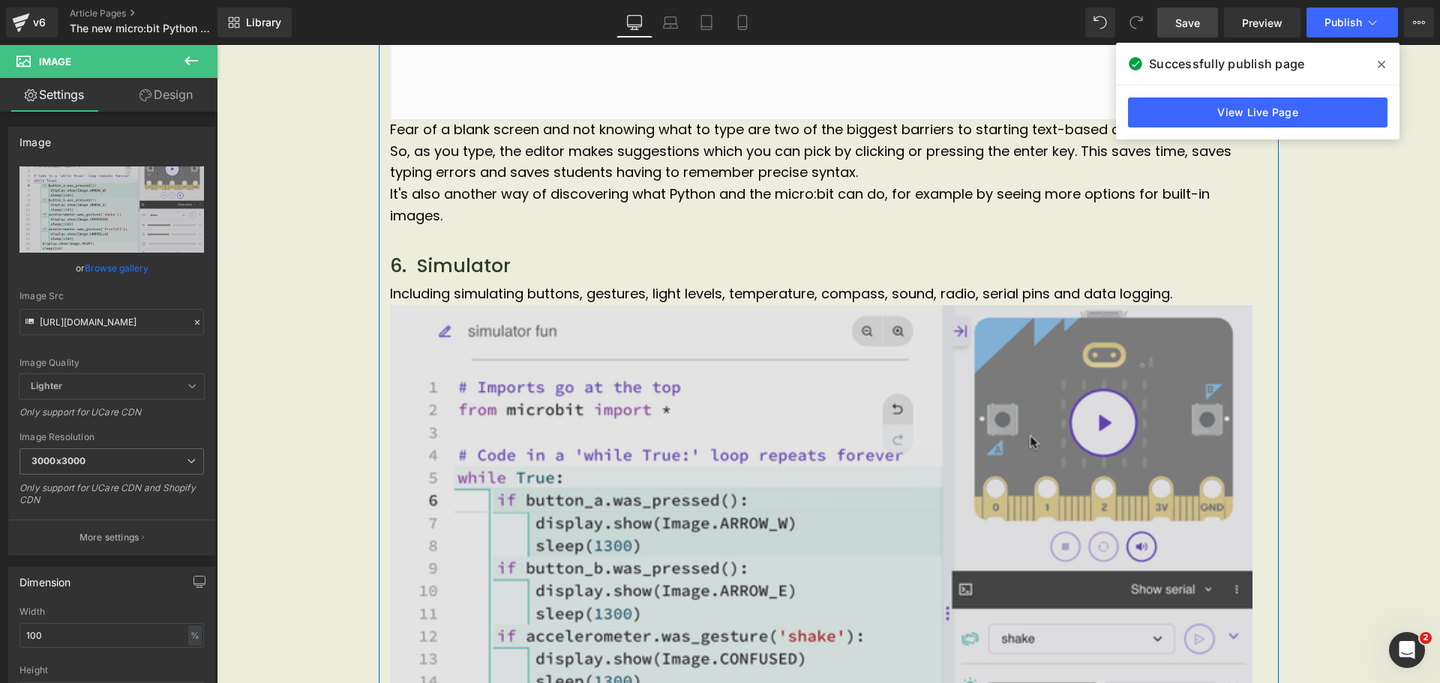
scroll to position [4356, 0]
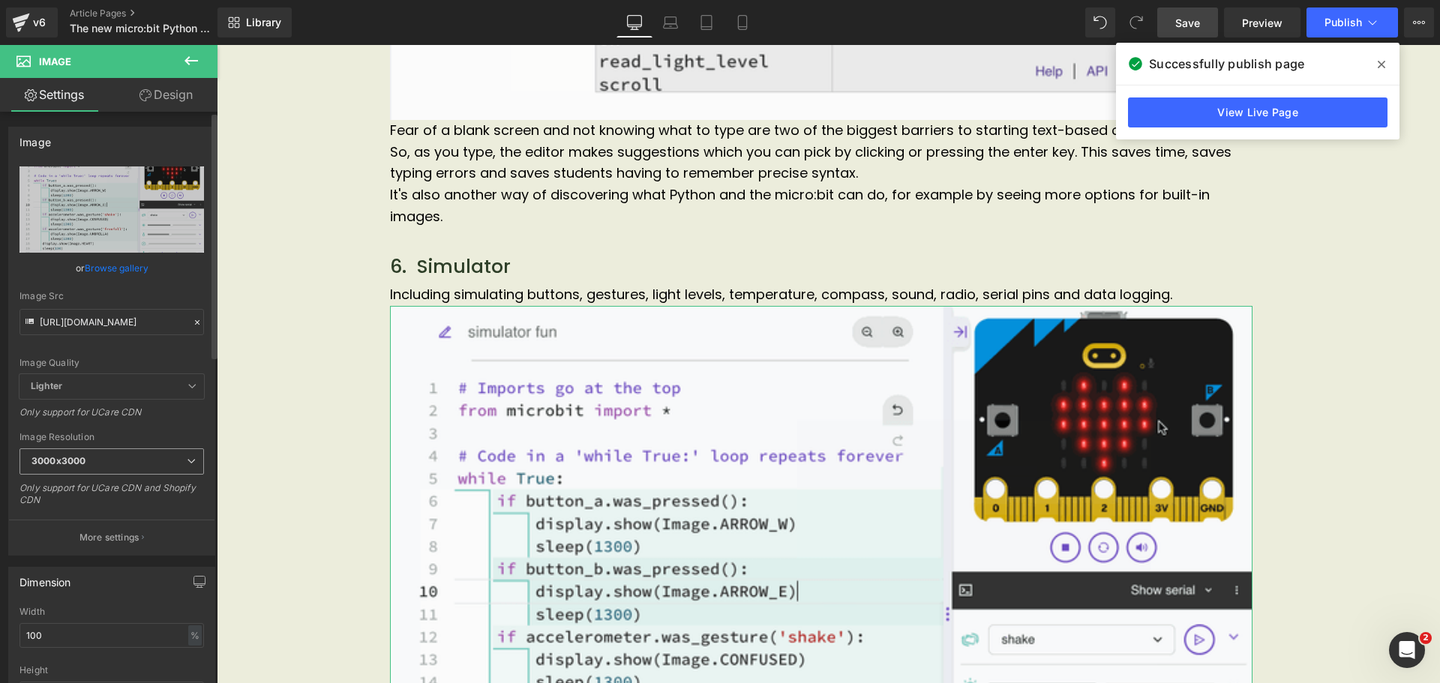
click at [167, 463] on span "3000x3000" at bounding box center [111, 461] width 184 height 26
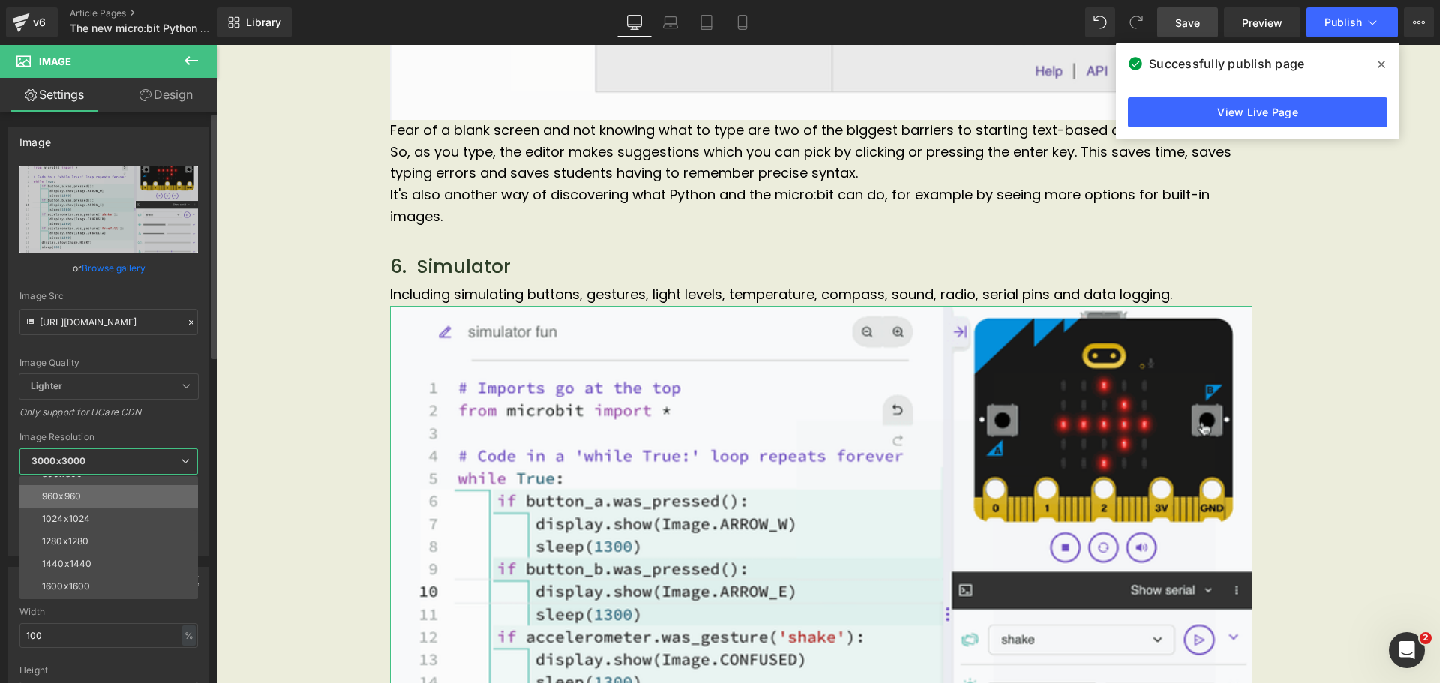
scroll to position [149, 0]
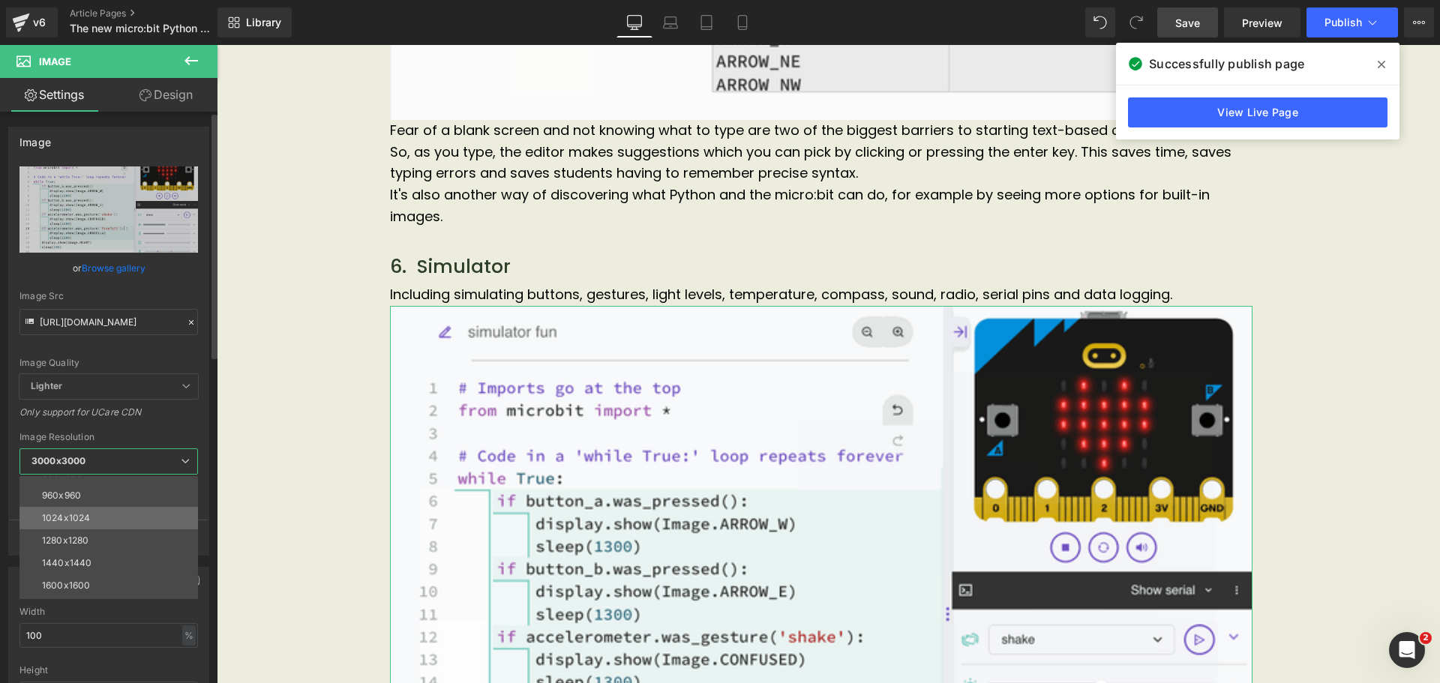
click at [140, 516] on li "1024x1024" at bounding box center [111, 518] width 185 height 22
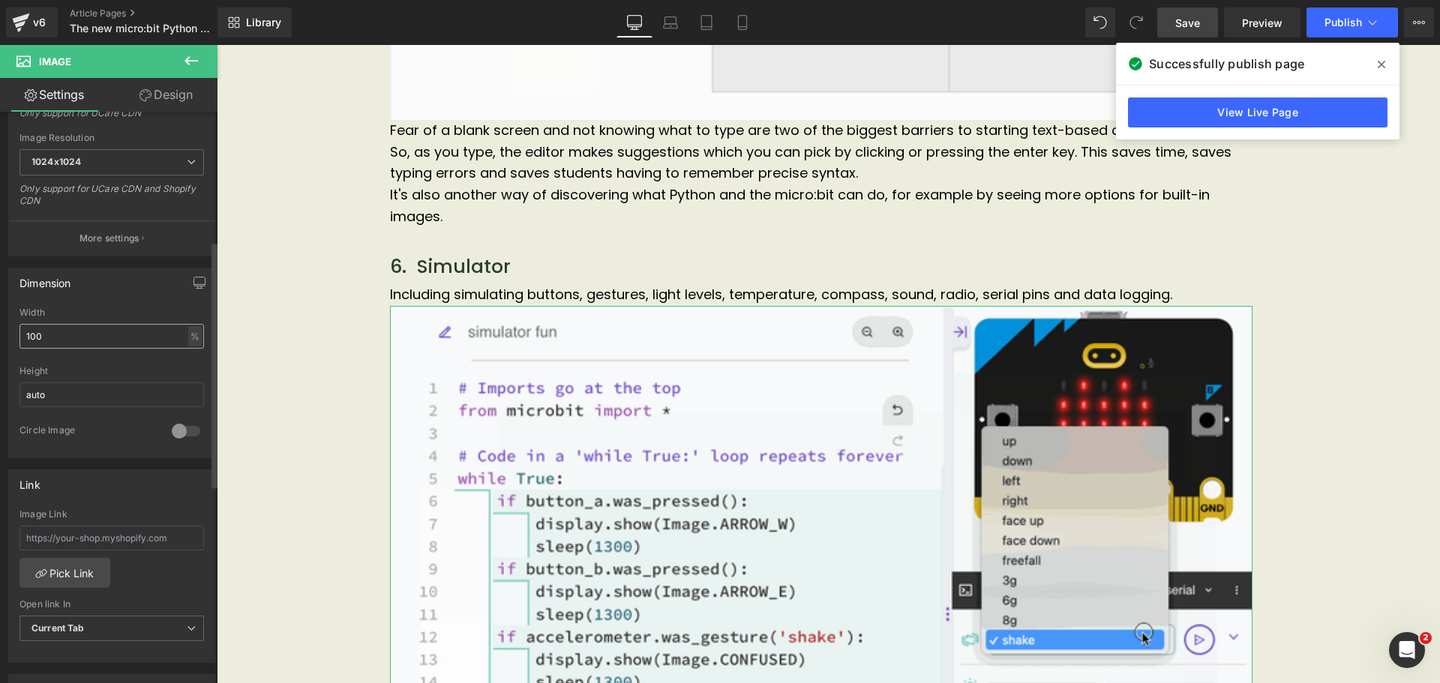
scroll to position [300, 0]
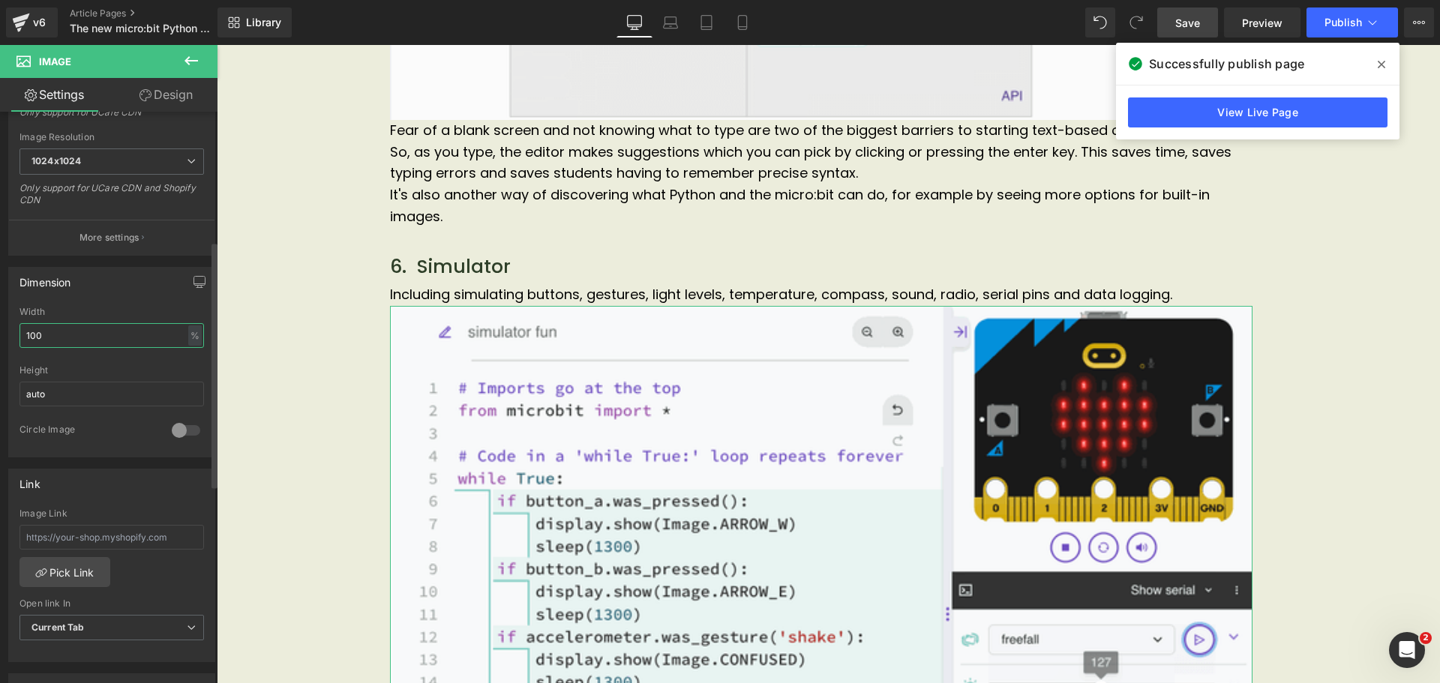
click at [141, 332] on input "100" at bounding box center [111, 335] width 184 height 25
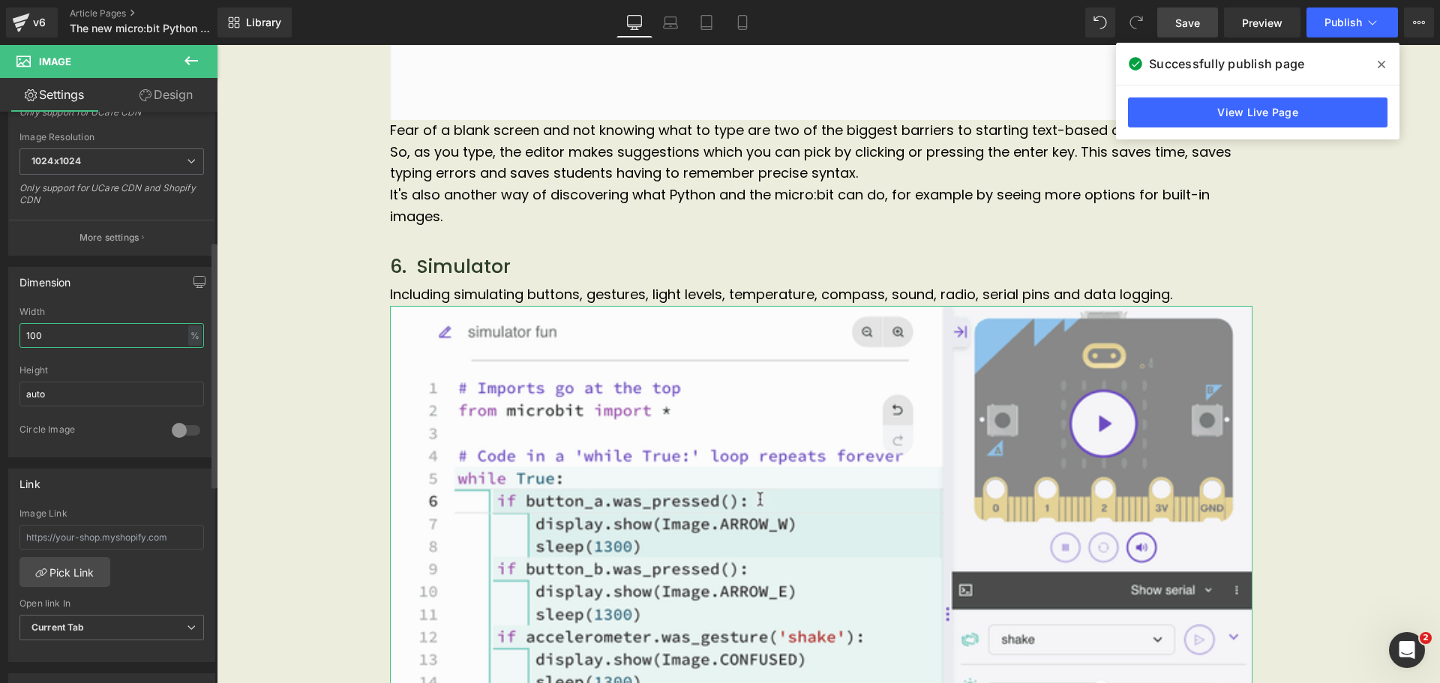
drag, startPoint x: 141, startPoint y: 332, endPoint x: 22, endPoint y: 340, distance: 119.5
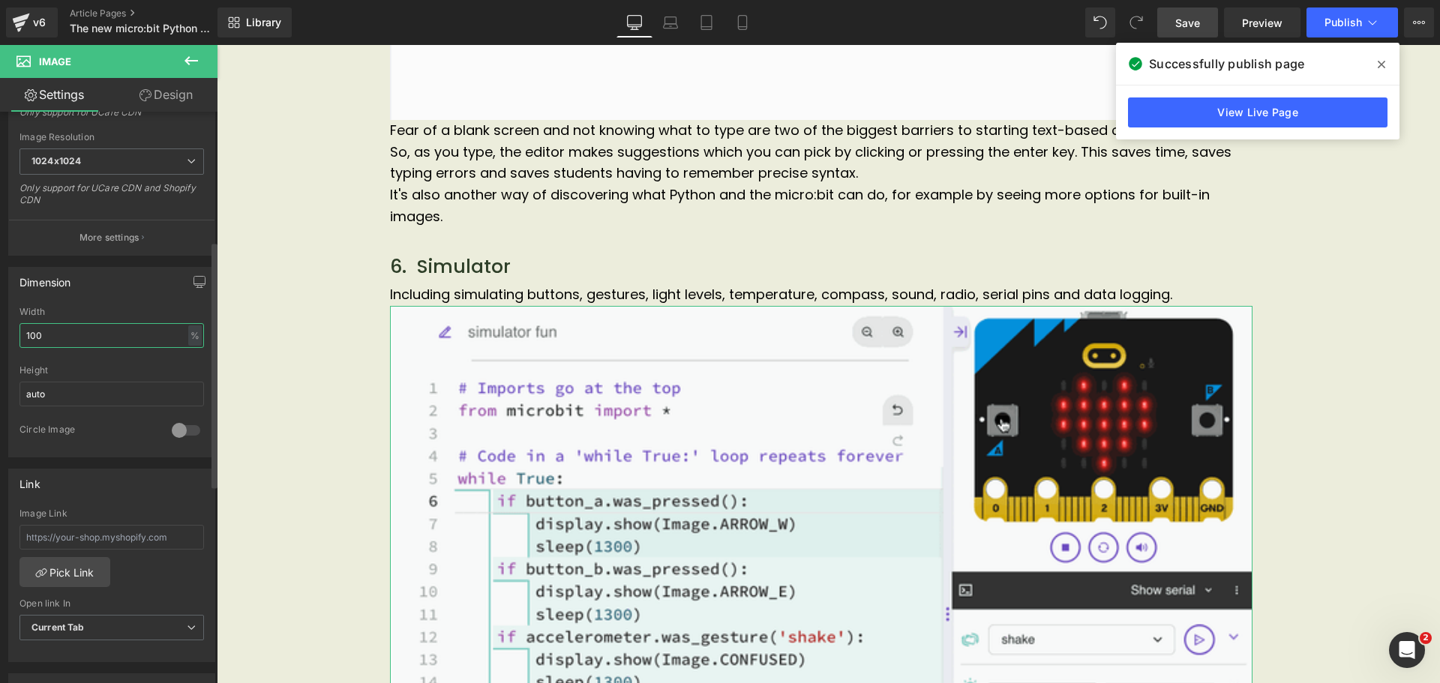
click at [22, 340] on input "100" at bounding box center [111, 335] width 184 height 25
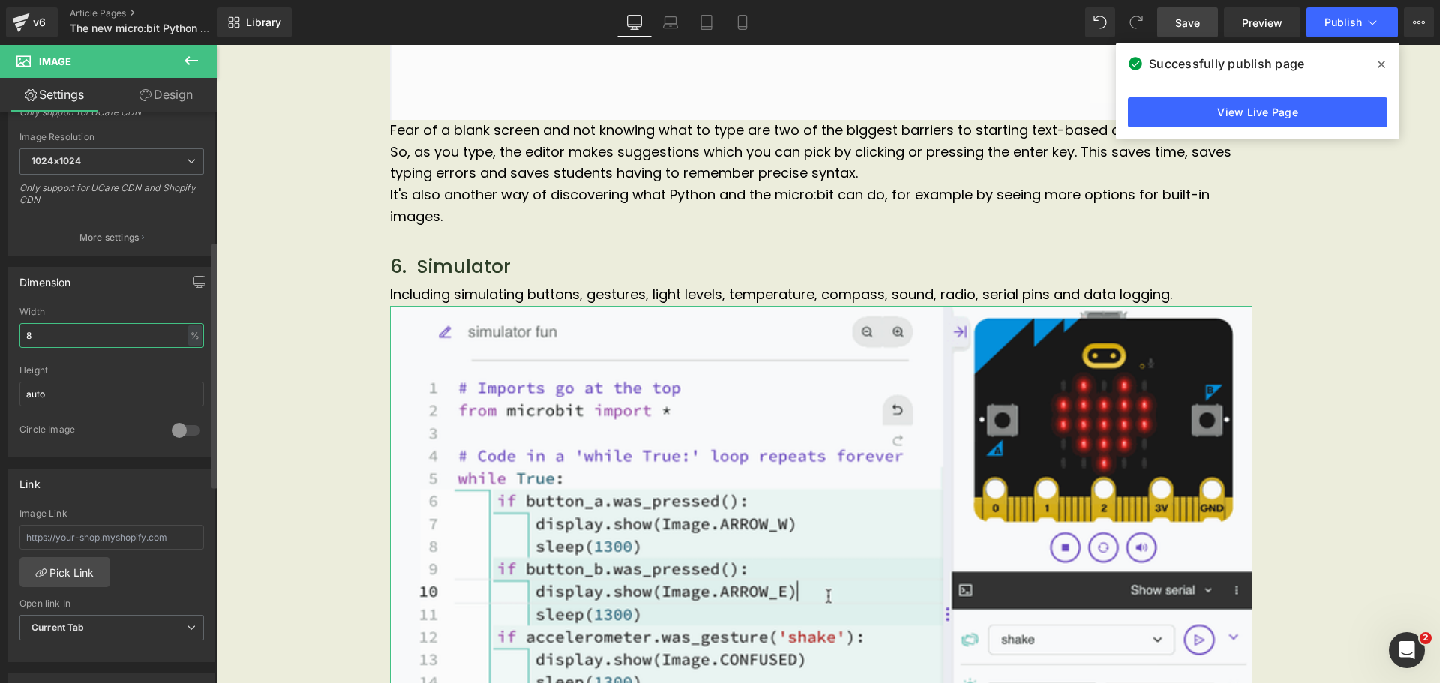
type input "80"
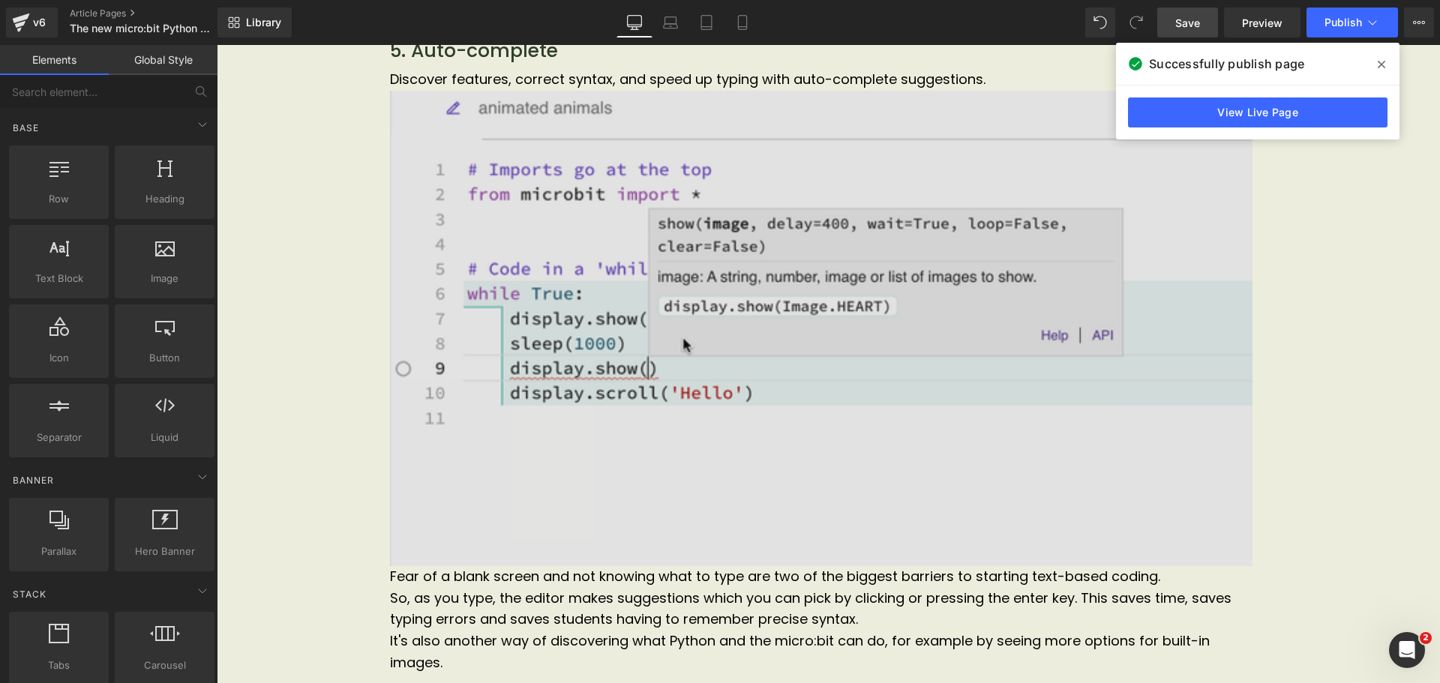
click at [719, 331] on img at bounding box center [821, 328] width 862 height 475
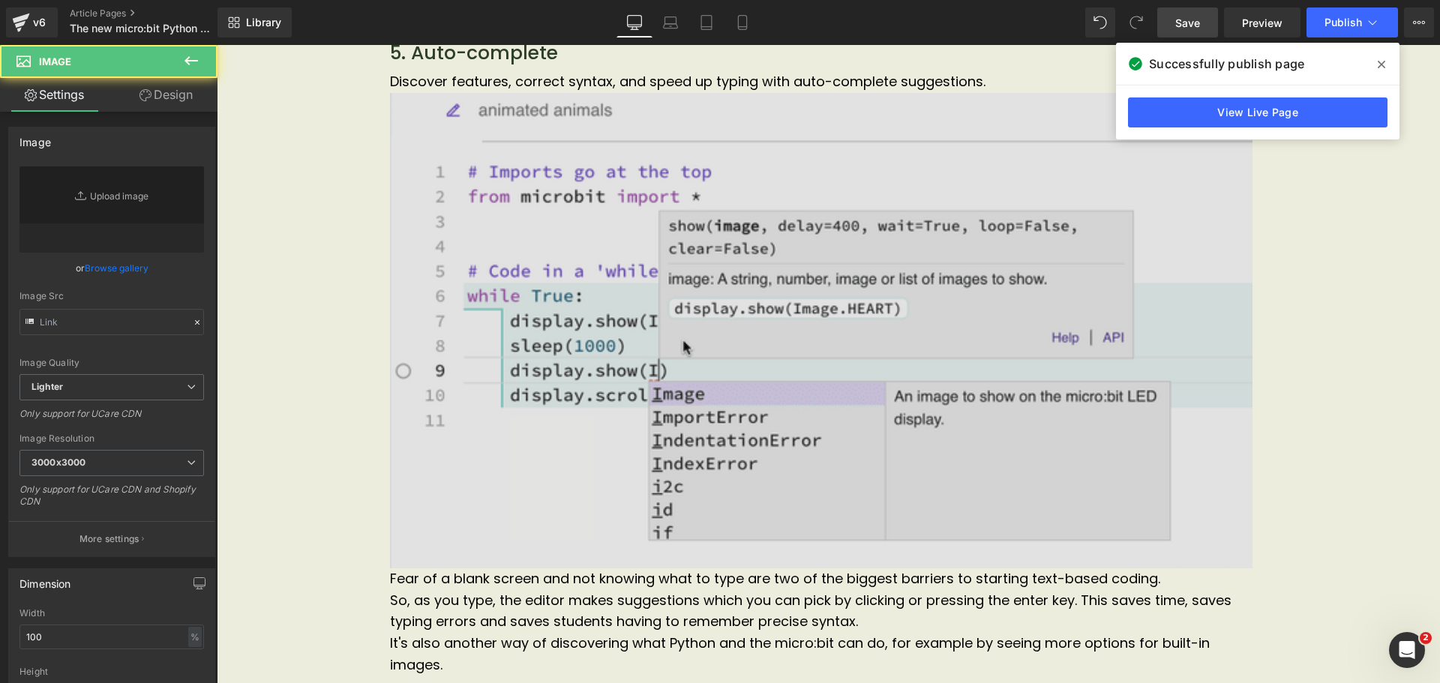
type input "[URL][DOMAIN_NAME]"
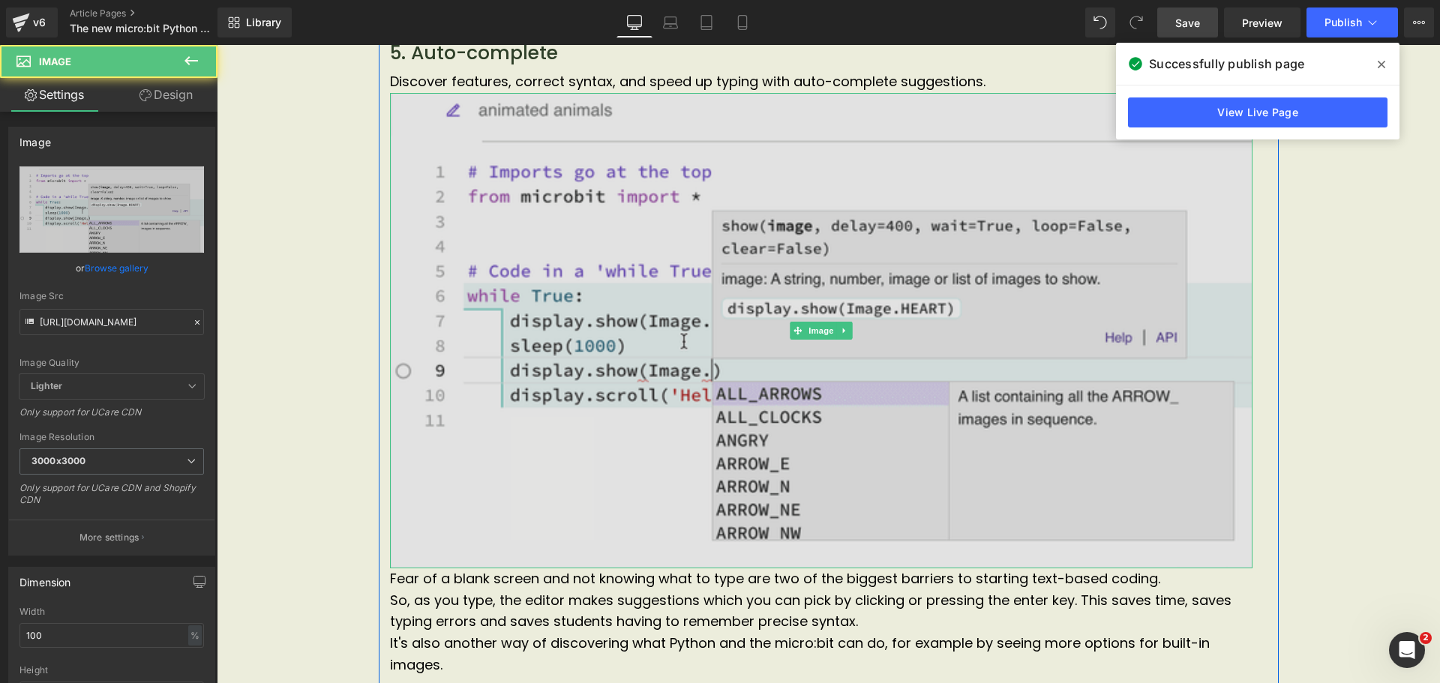
scroll to position [3907, 0]
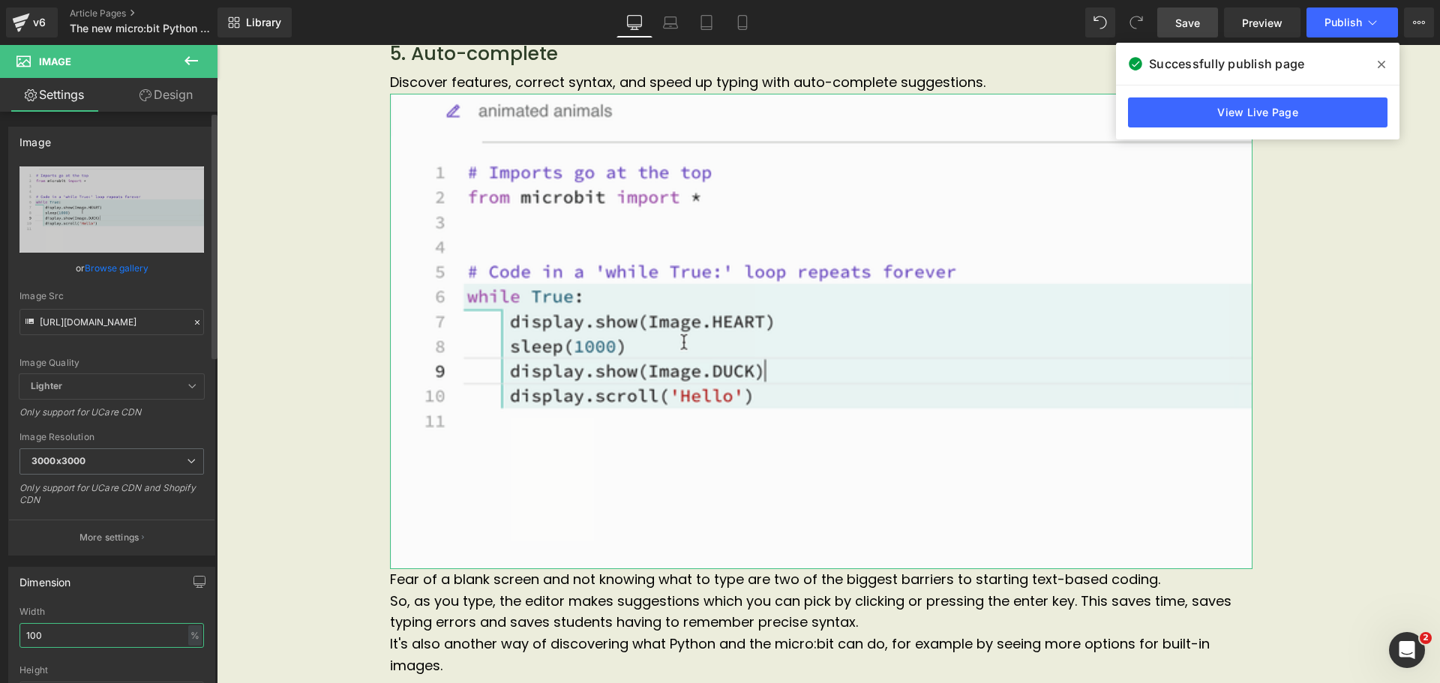
click at [62, 637] on input "100" at bounding box center [111, 635] width 184 height 25
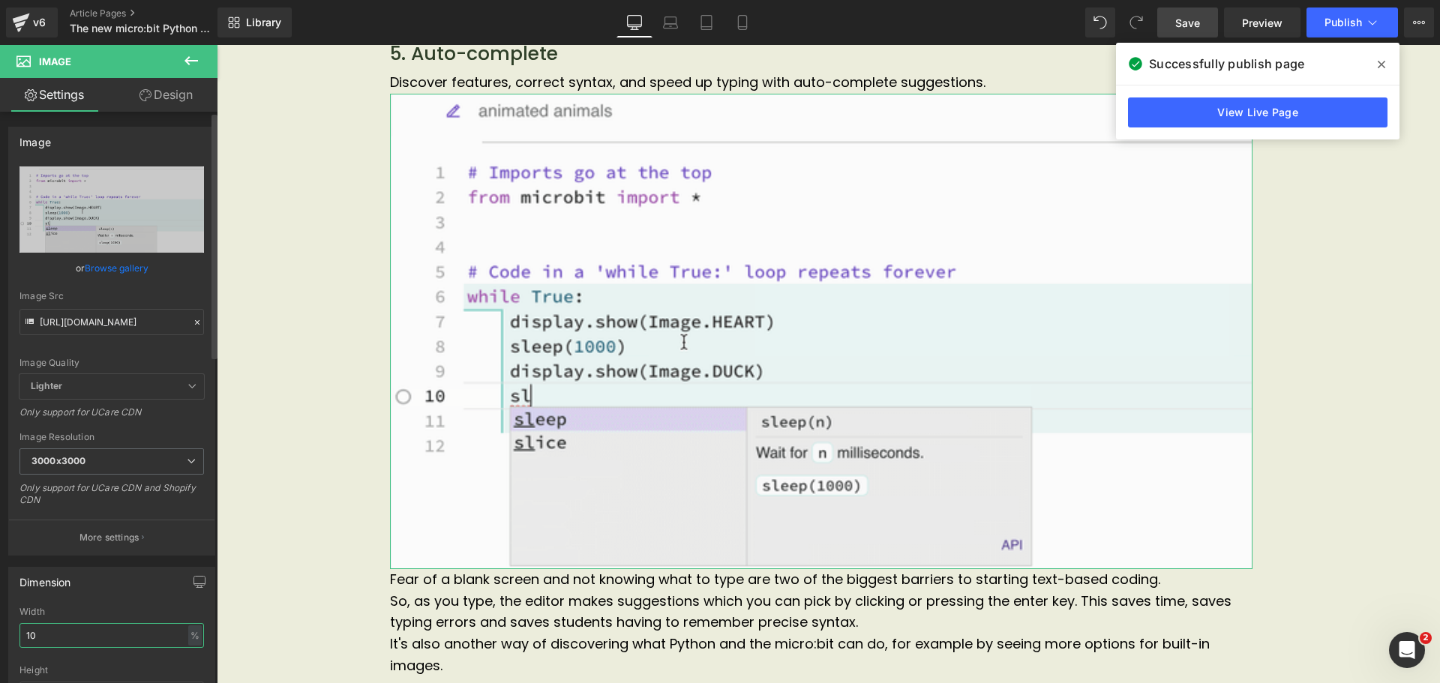
type input "1"
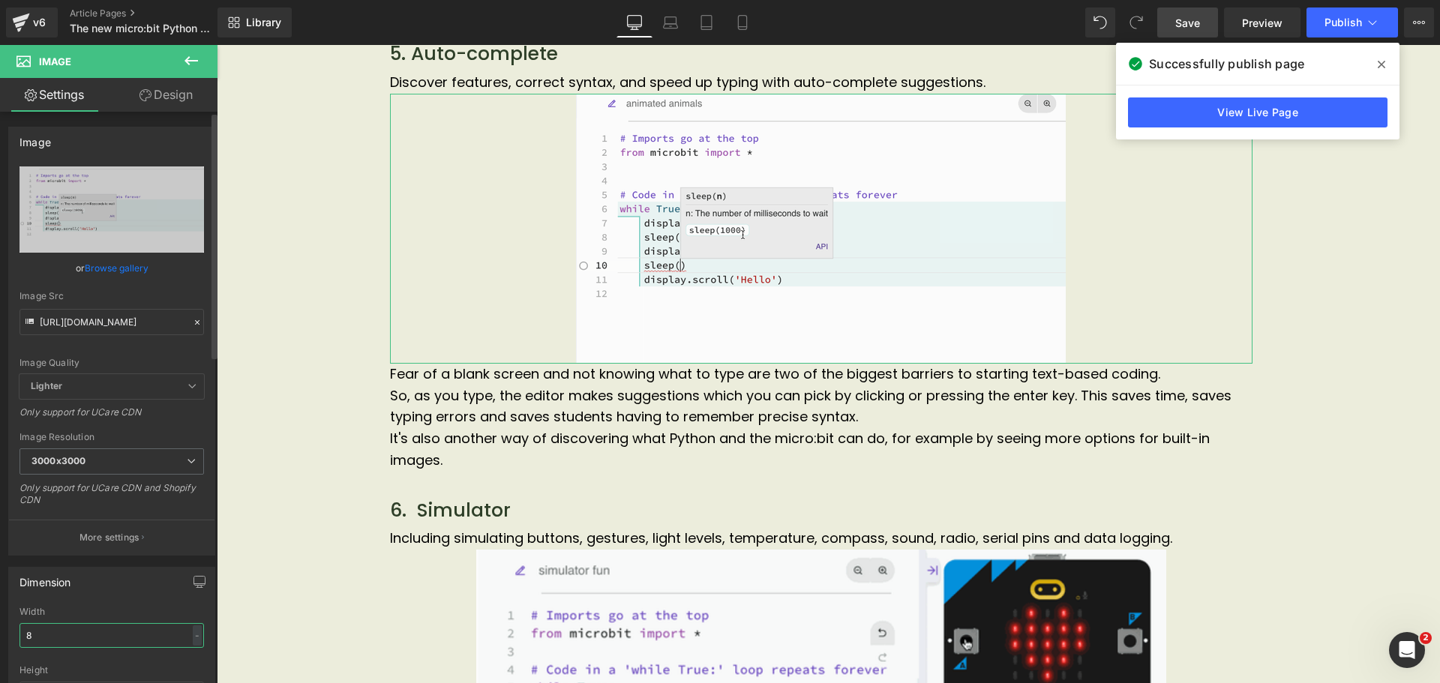
type input "80"
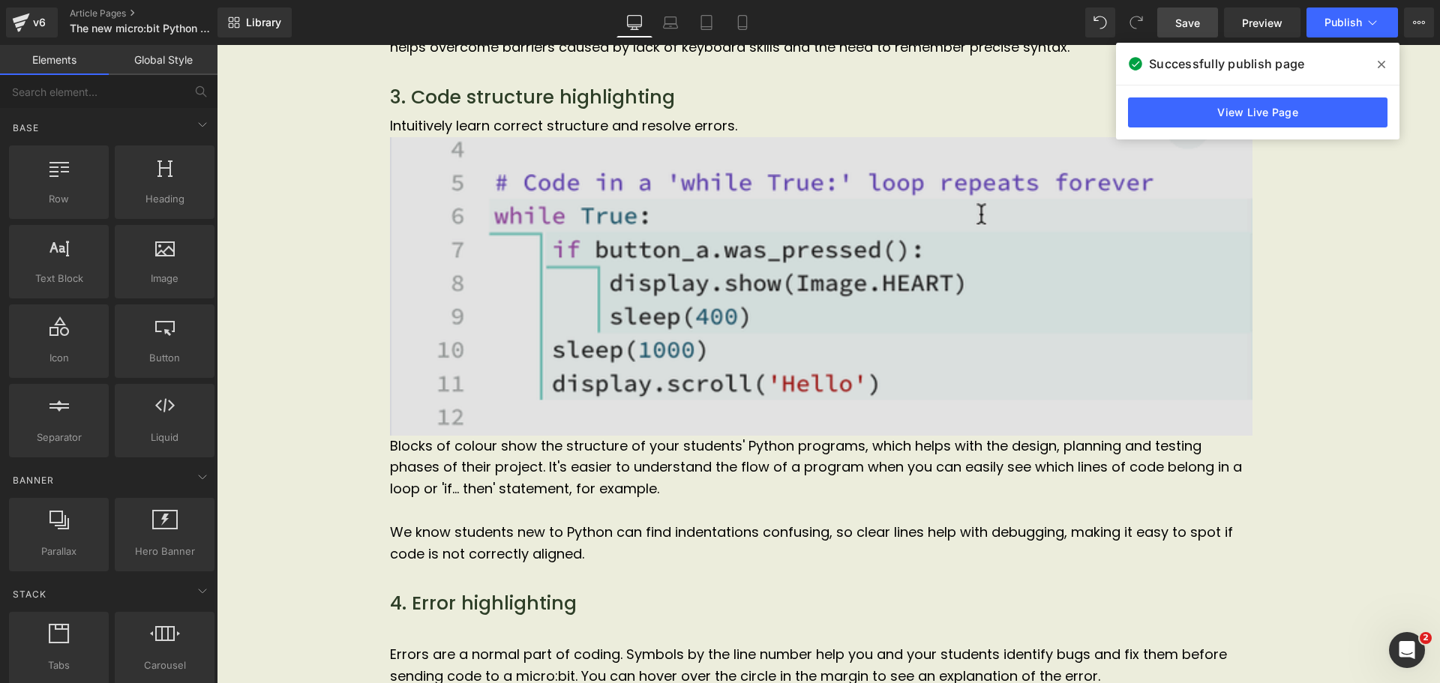
click at [549, 364] on img at bounding box center [821, 286] width 862 height 298
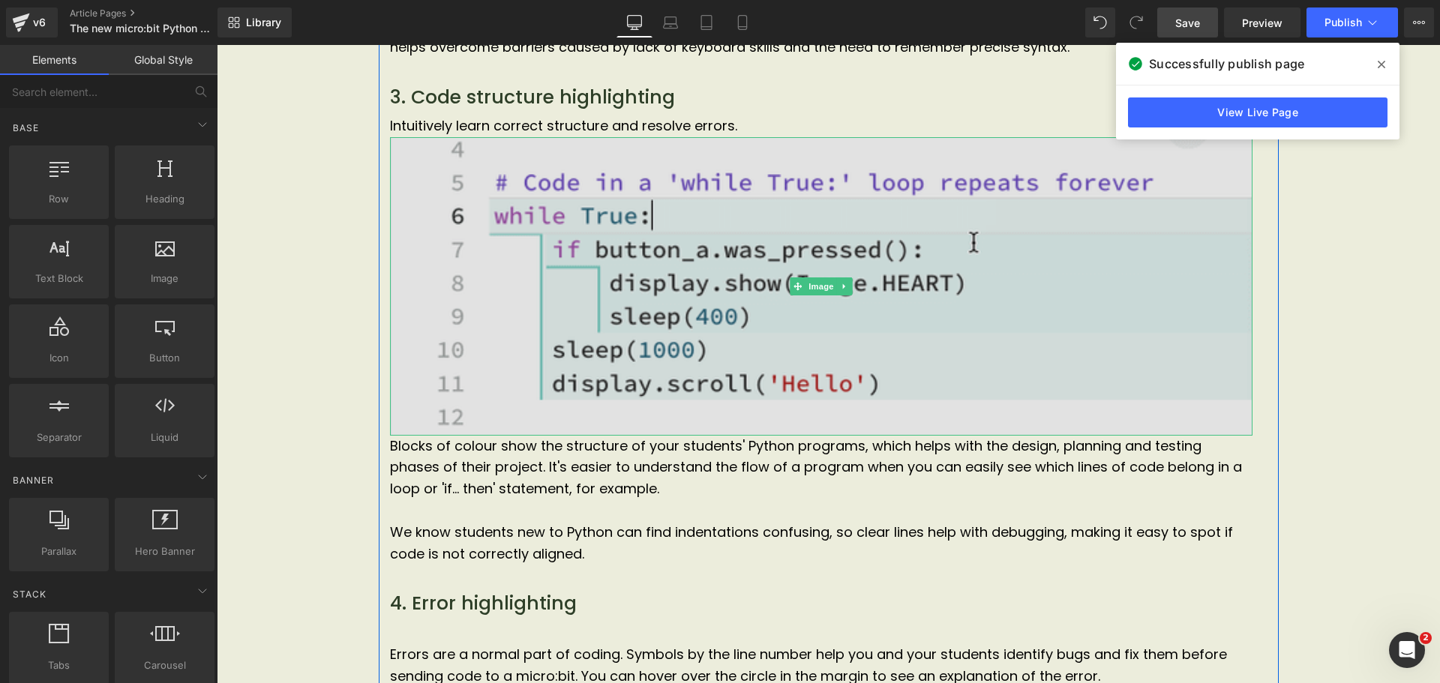
scroll to position [3233, 0]
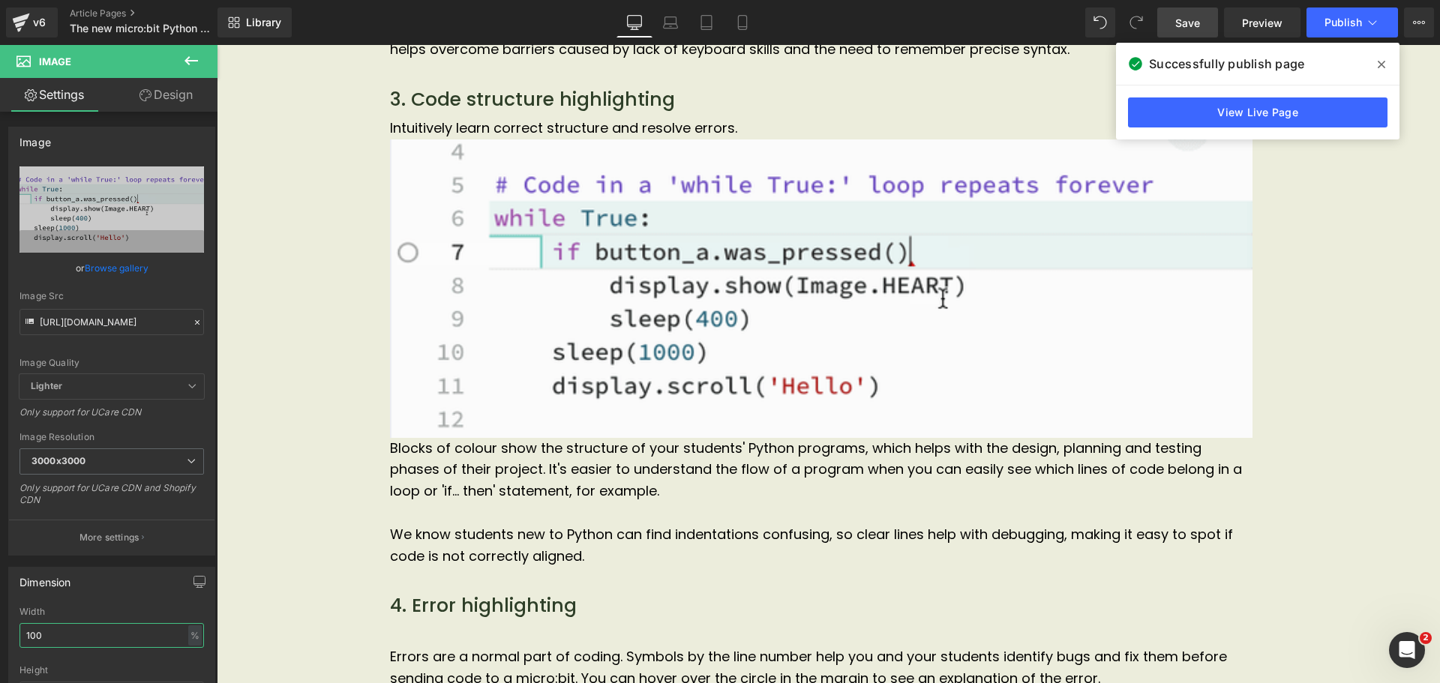
drag, startPoint x: 73, startPoint y: 633, endPoint x: -41, endPoint y: 634, distance: 114.0
click at [0, 634] on html "Text Block You are previewing how the will restyle your page. You can not edit …" at bounding box center [720, 341] width 1440 height 683
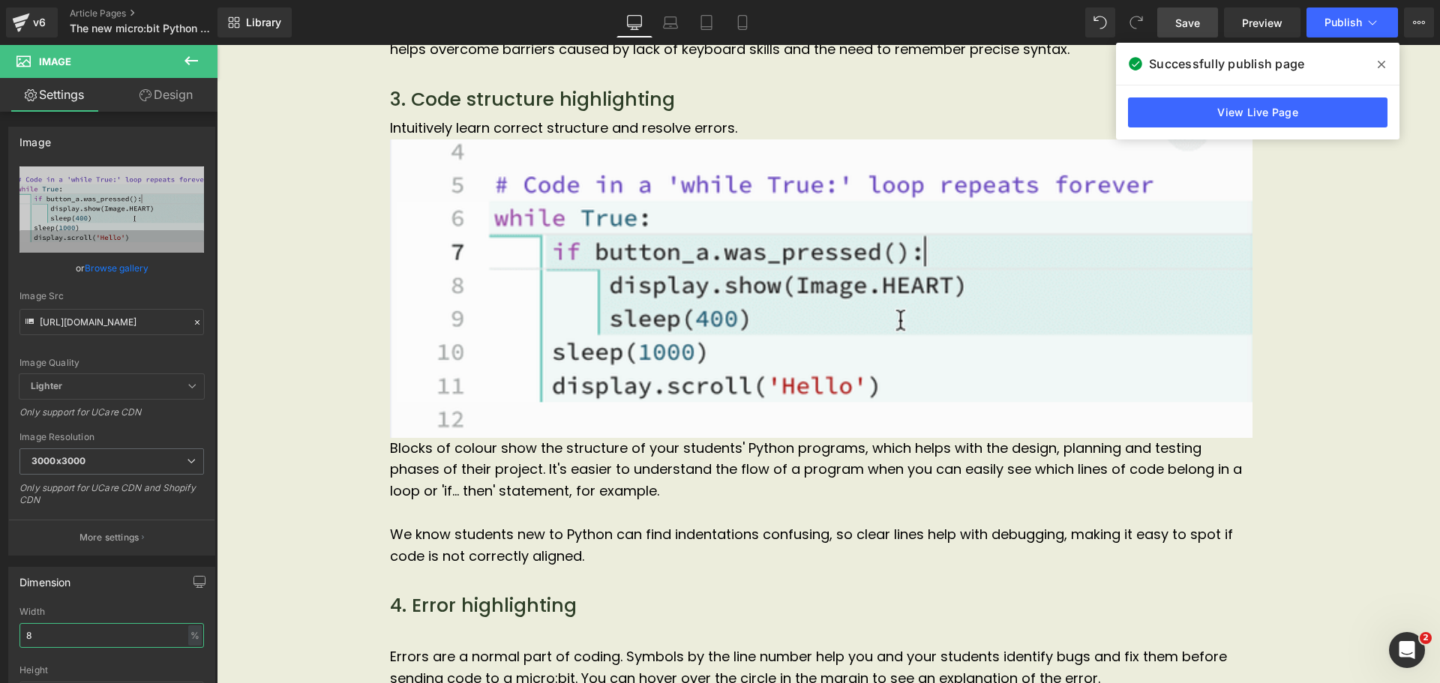
type input "80"
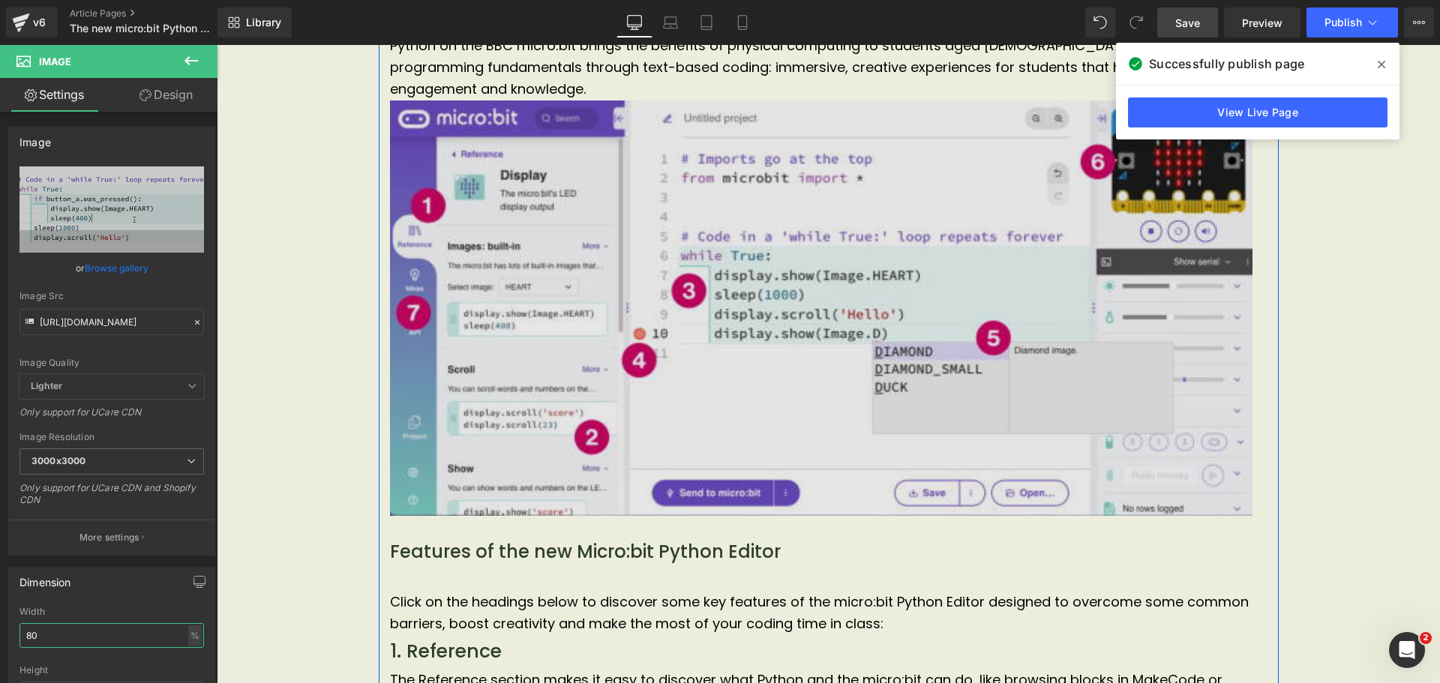
scroll to position [2108, 0]
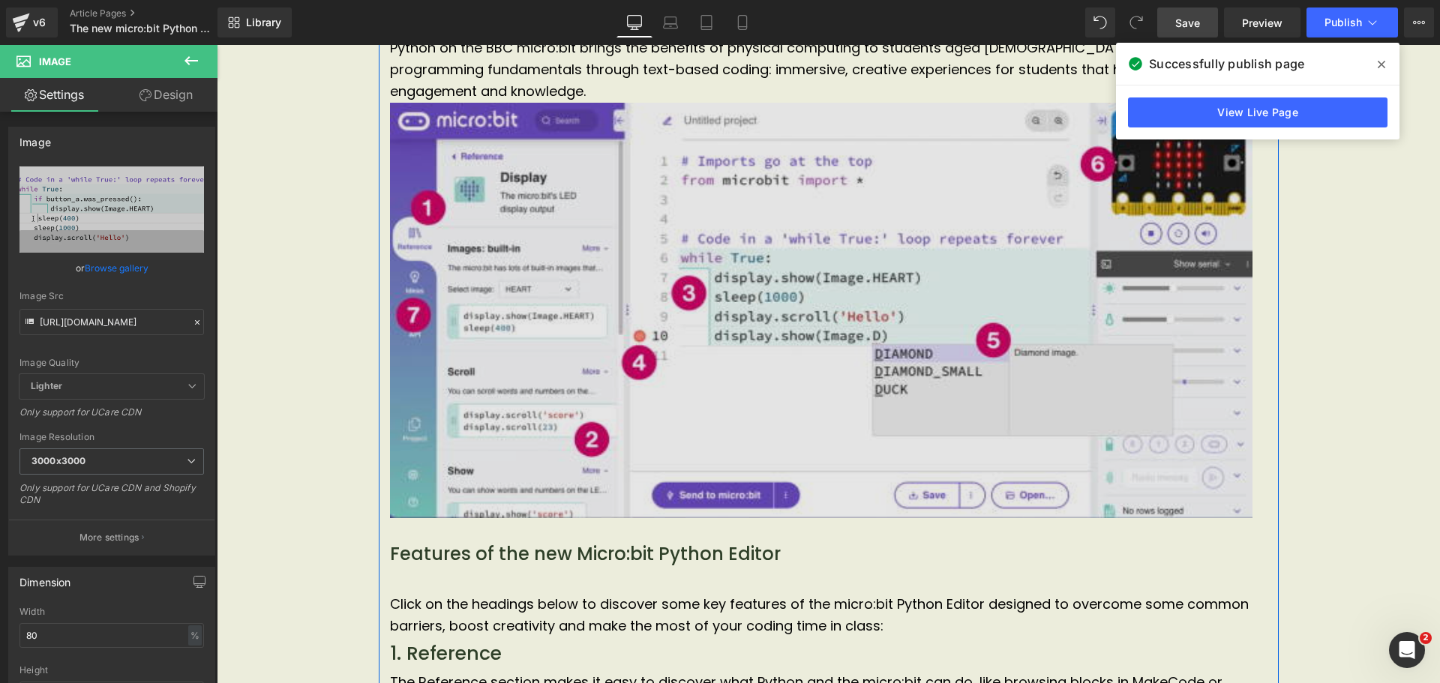
click at [664, 376] on img at bounding box center [821, 311] width 862 height 416
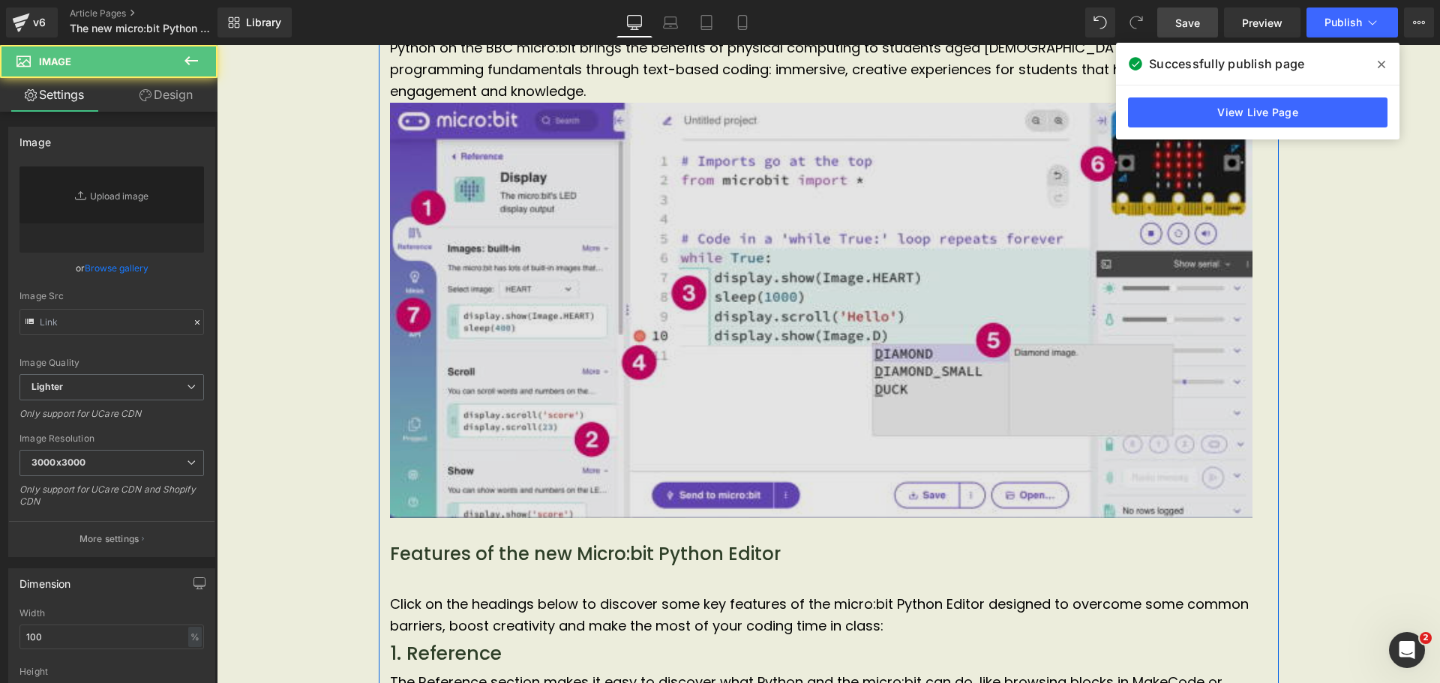
type input "[URL][DOMAIN_NAME]"
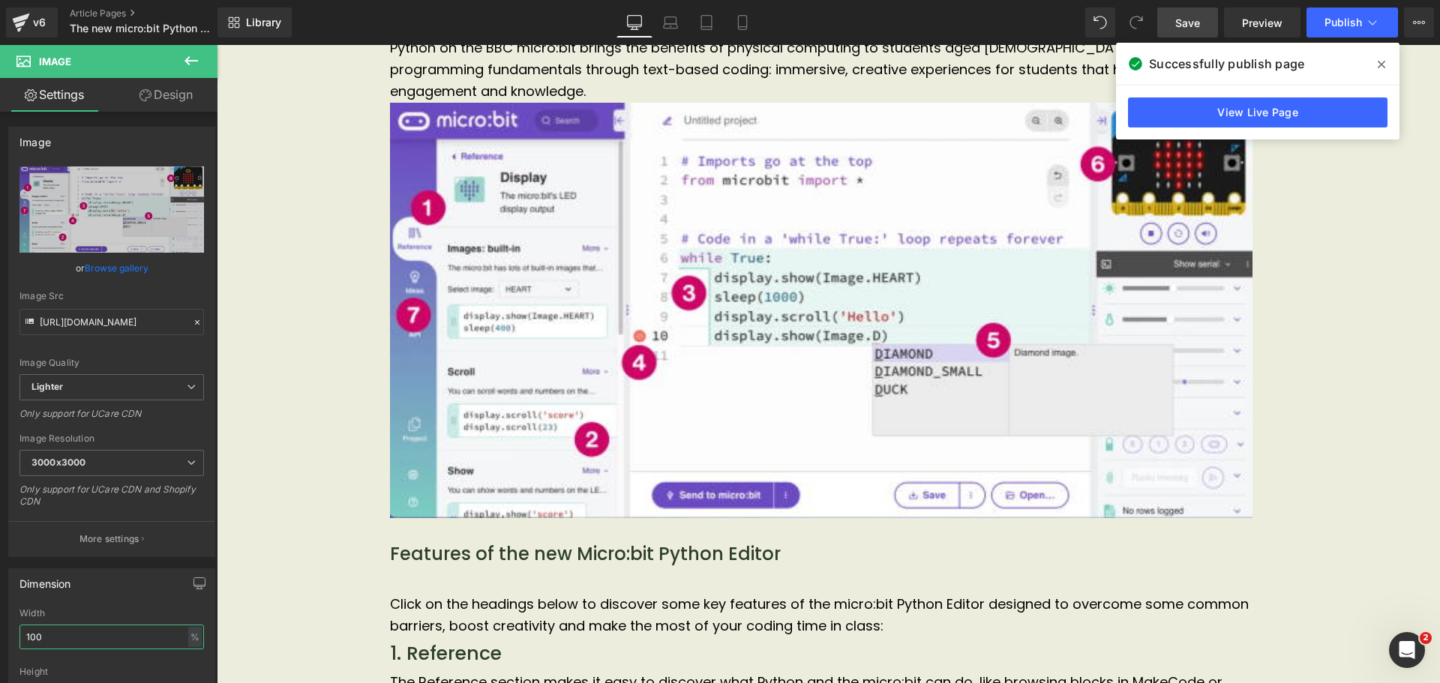
drag, startPoint x: 57, startPoint y: 633, endPoint x: -56, endPoint y: 628, distance: 113.4
click at [0, 628] on html "Text Block You are previewing how the will restyle your page. You can not edit …" at bounding box center [720, 341] width 1440 height 683
type input "80"
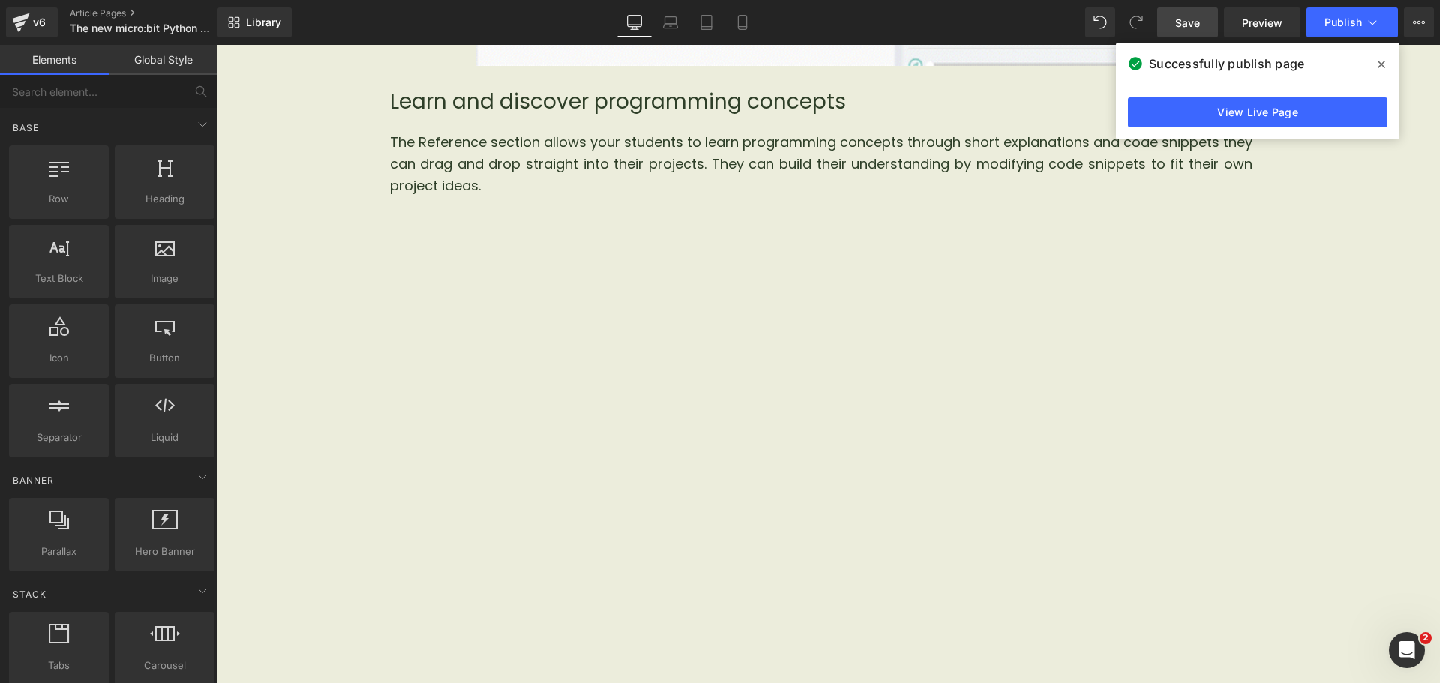
scroll to position [1283, 0]
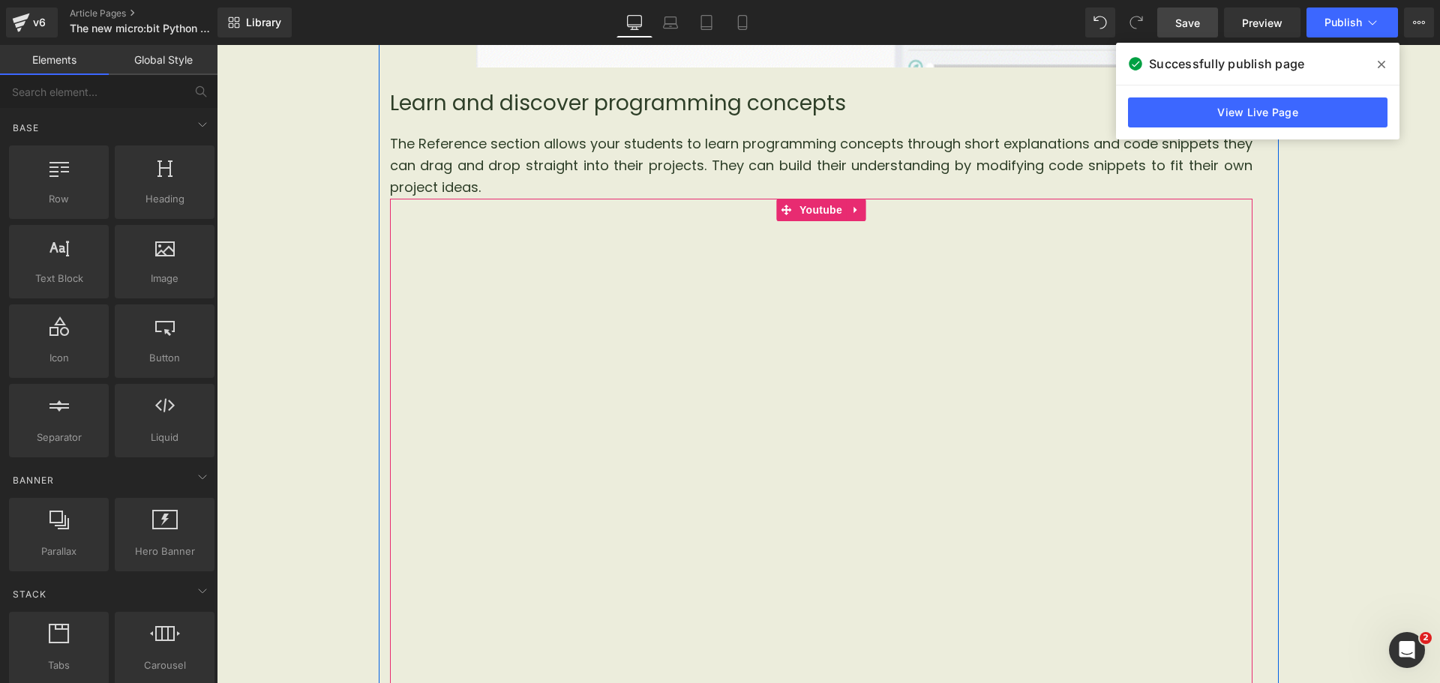
click at [519, 395] on div at bounding box center [821, 441] width 862 height 485
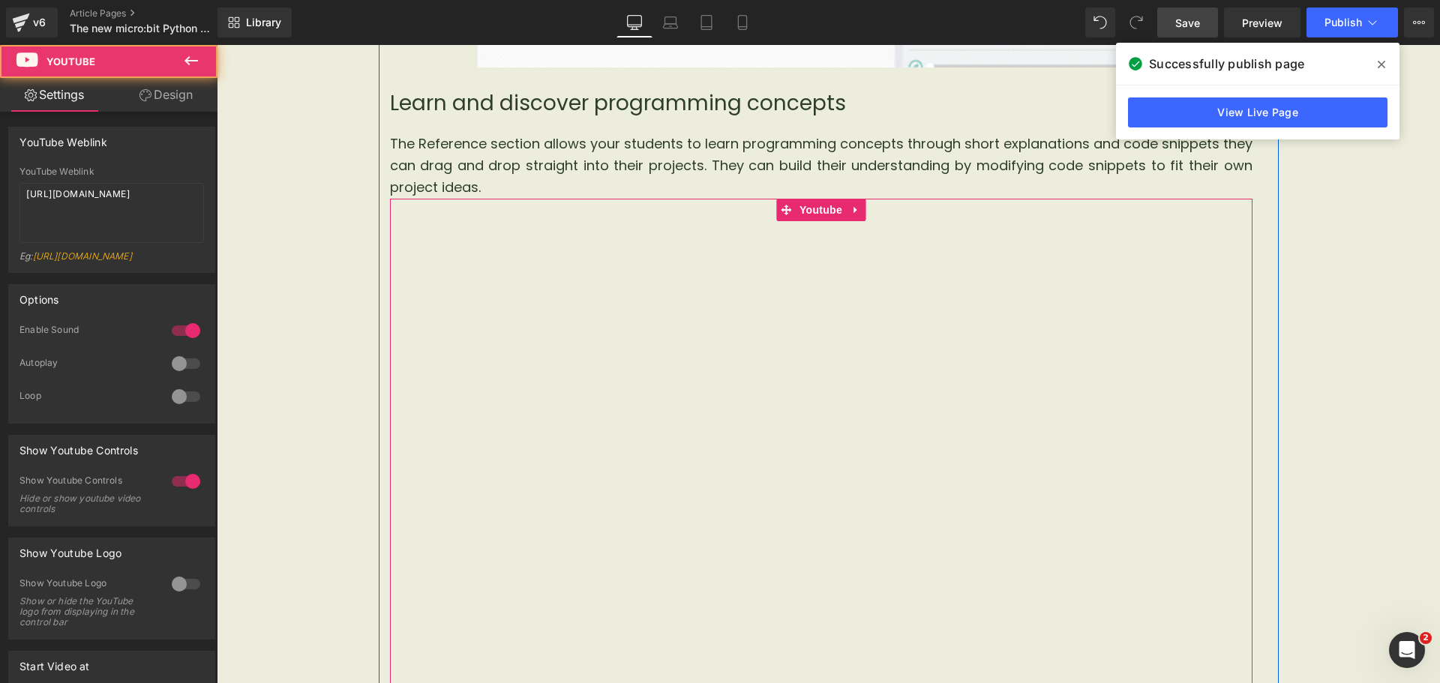
click at [817, 208] on div at bounding box center [821, 441] width 862 height 485
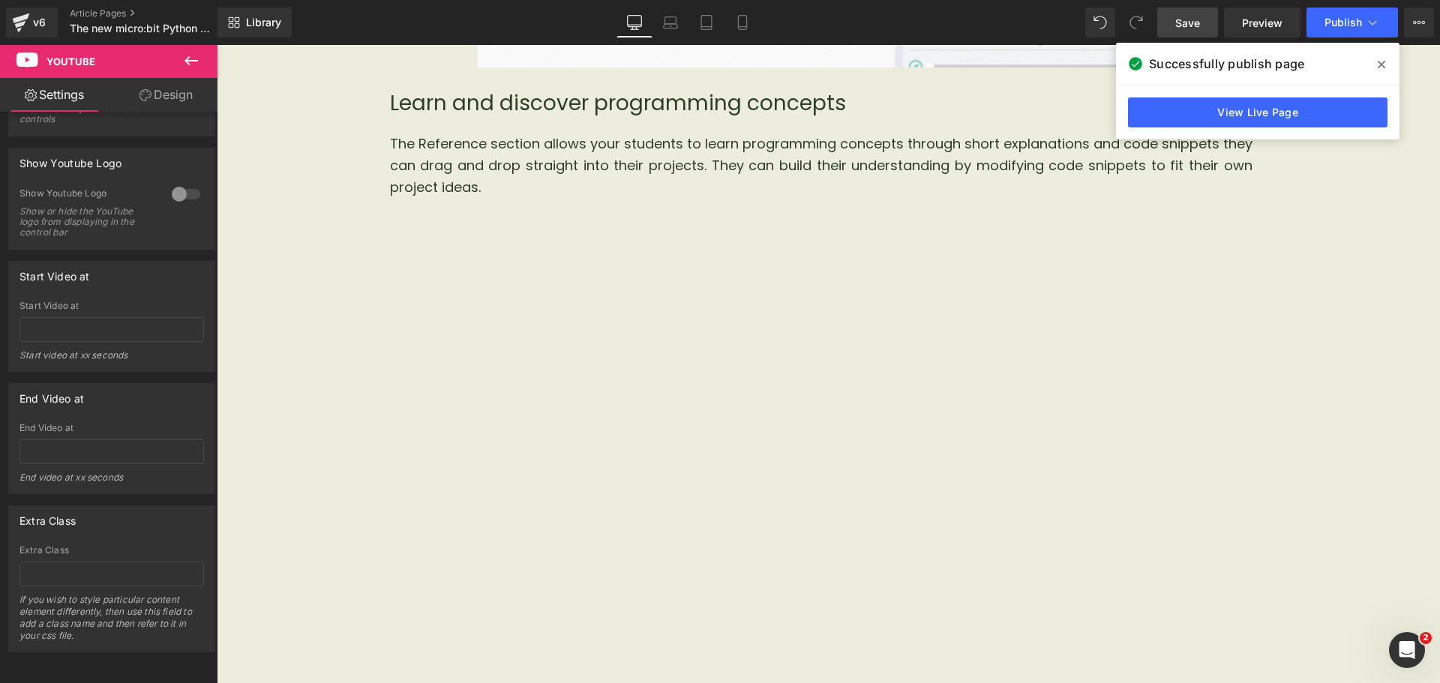
scroll to position [1284, 0]
click at [1357, 25] on span "Publish" at bounding box center [1342, 22] width 37 height 12
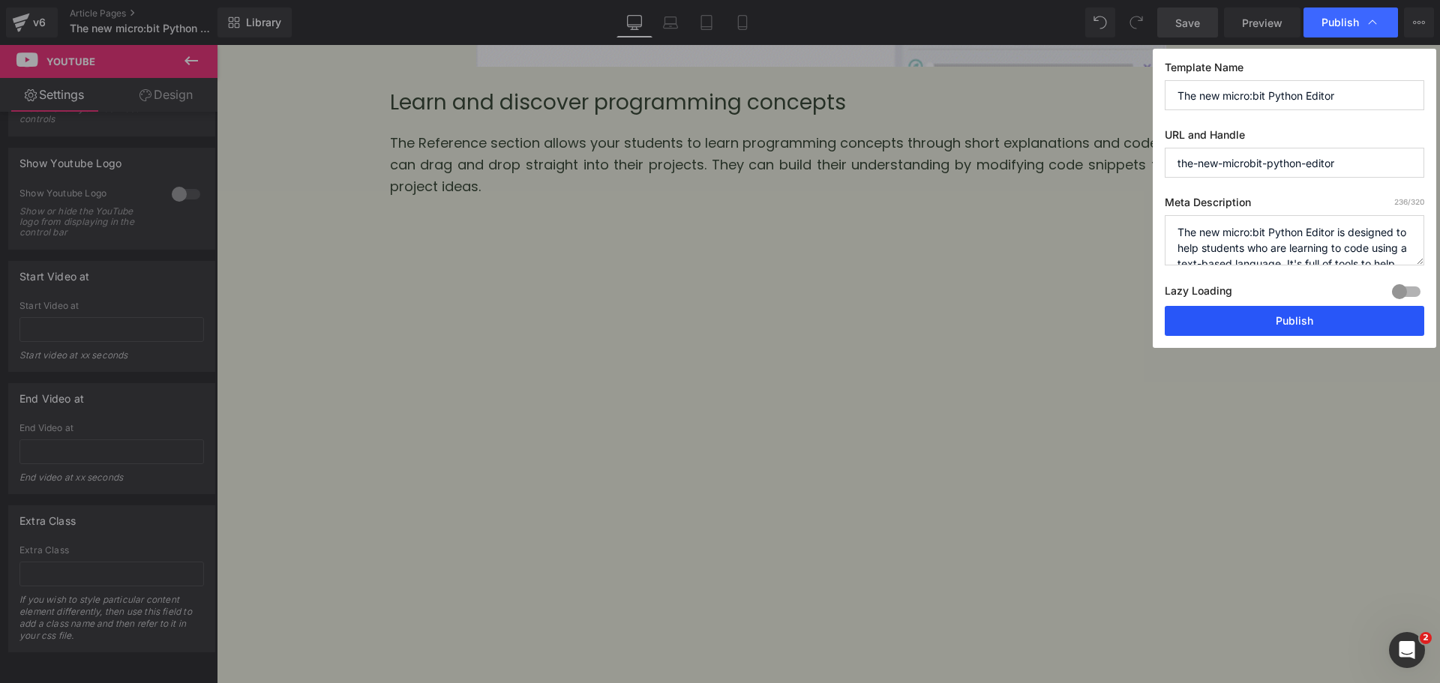
click at [1270, 320] on button "Publish" at bounding box center [1294, 321] width 259 height 30
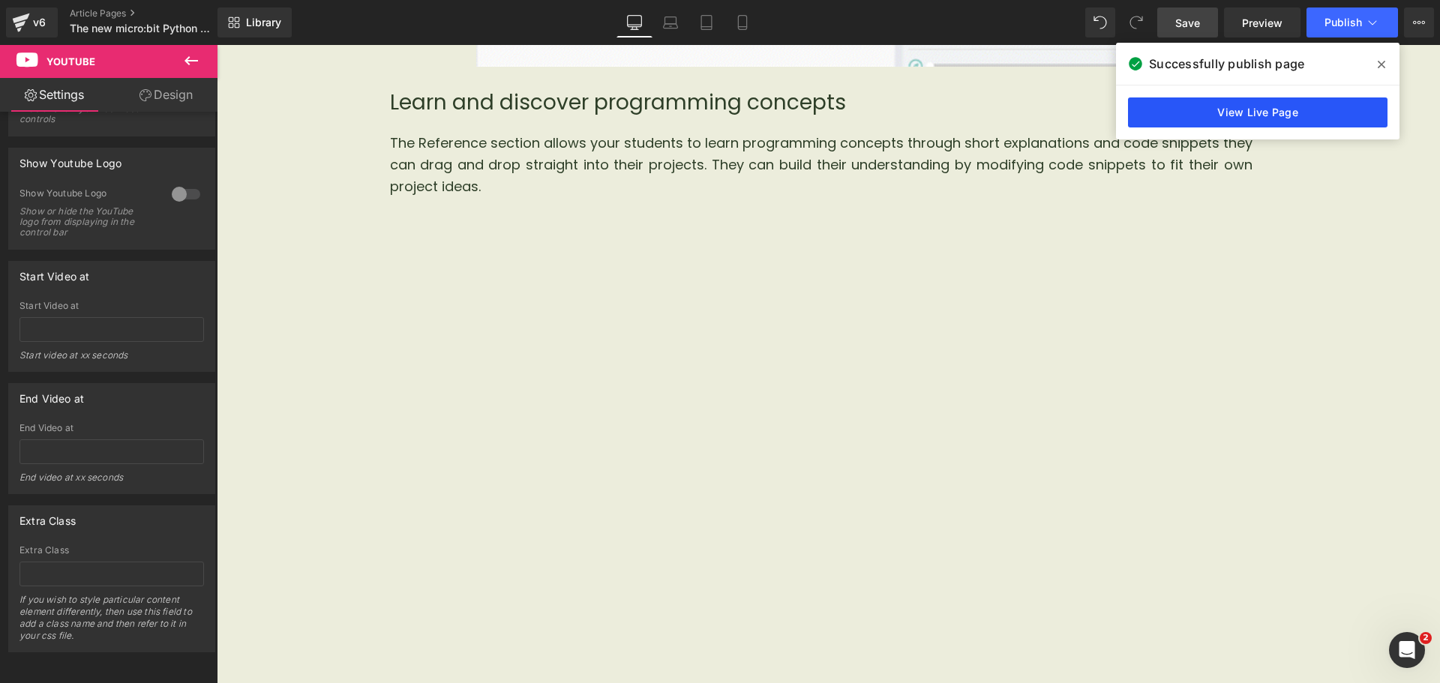
click at [1332, 116] on link "View Live Page" at bounding box center [1257, 112] width 259 height 30
